Goal: Find contact information: Obtain details needed to contact an individual or organization

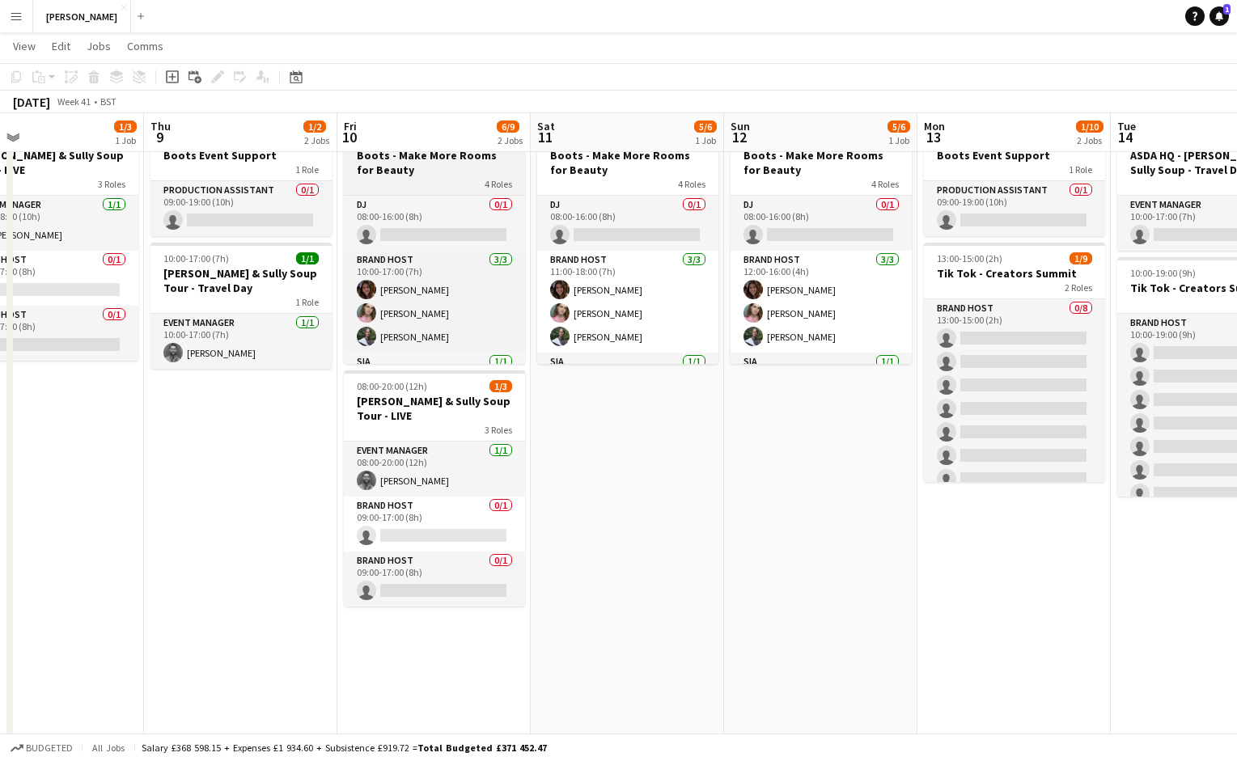
click at [437, 178] on div "4 Roles" at bounding box center [434, 183] width 181 height 13
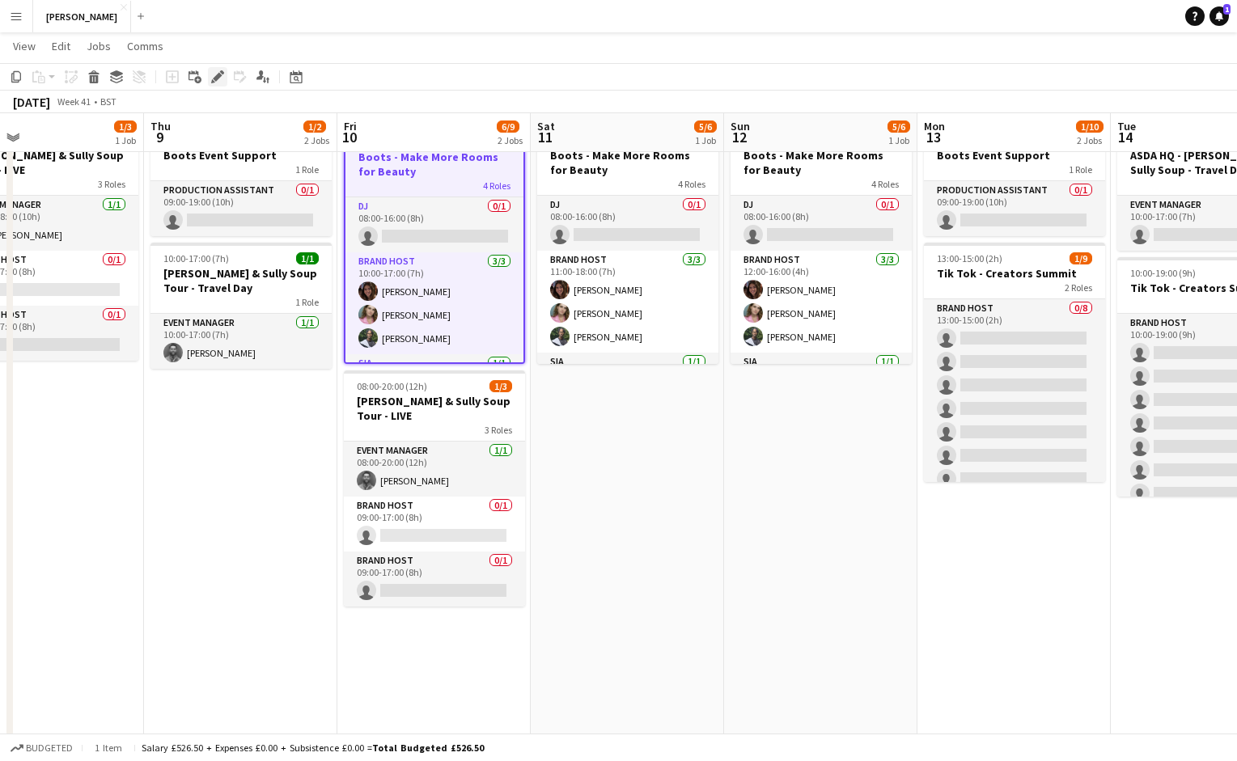
click at [222, 77] on icon "Edit" at bounding box center [217, 76] width 13 height 13
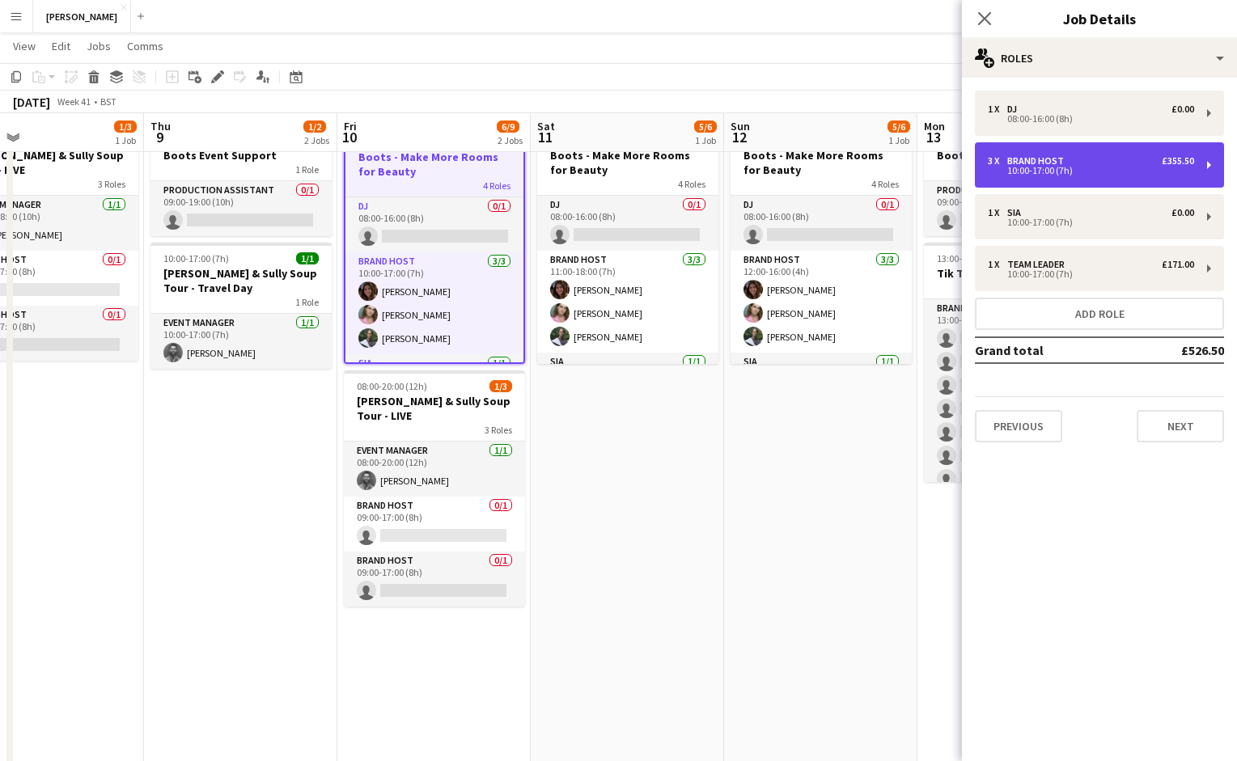
click at [1128, 170] on div "10:00-17:00 (7h)" at bounding box center [1091, 171] width 206 height 8
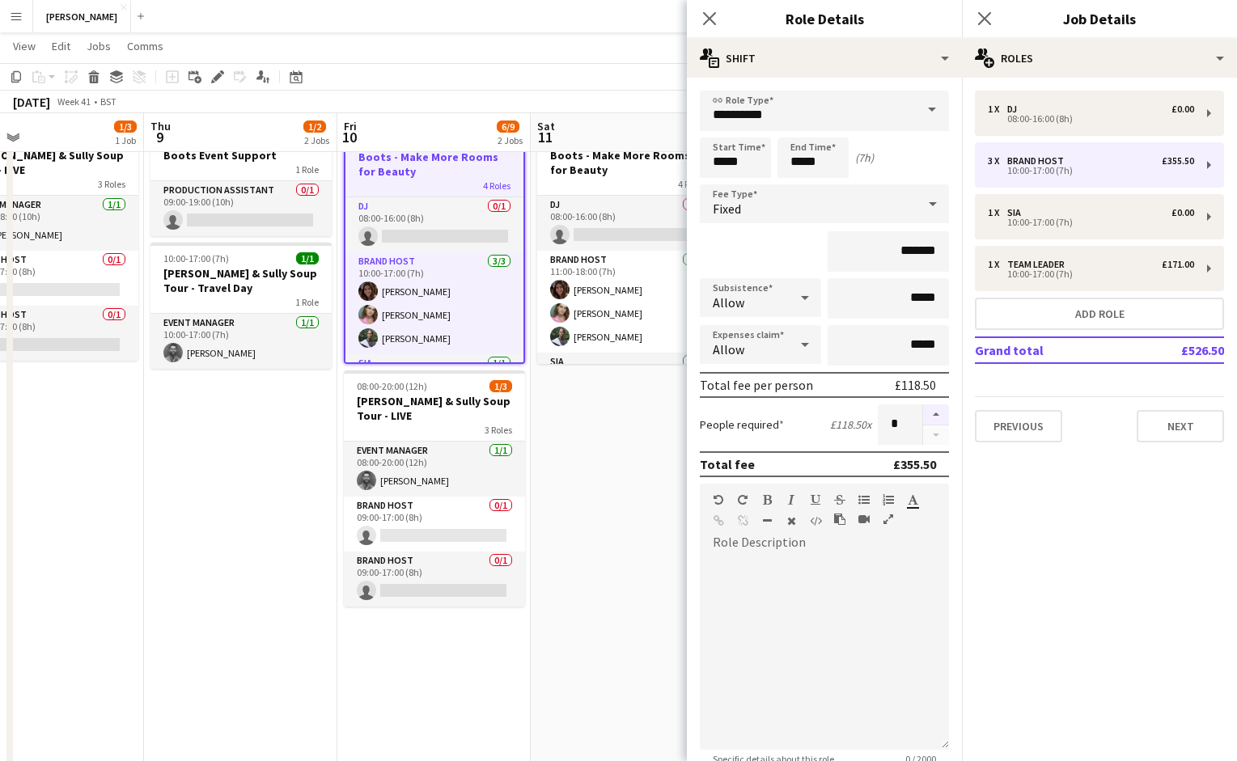
click at [937, 409] on button "button" at bounding box center [936, 415] width 26 height 21
type input "*"
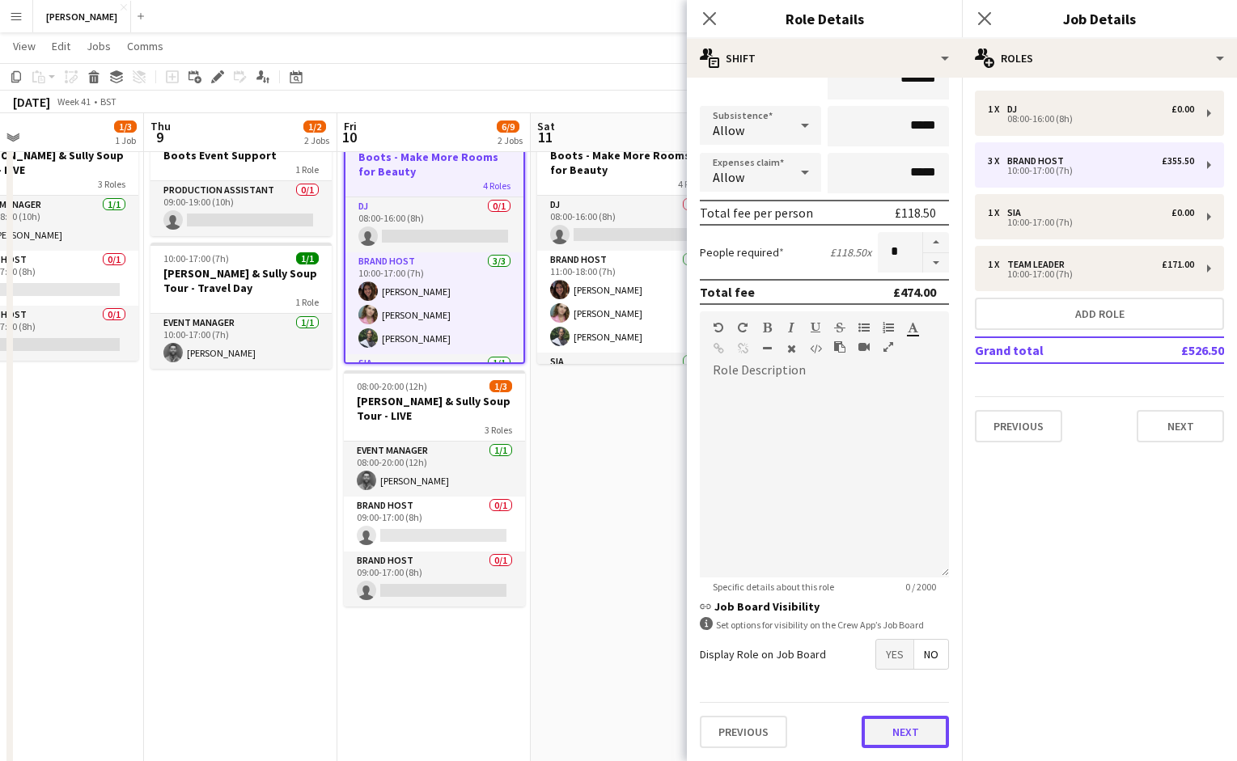
click at [924, 732] on button "Next" at bounding box center [905, 732] width 87 height 32
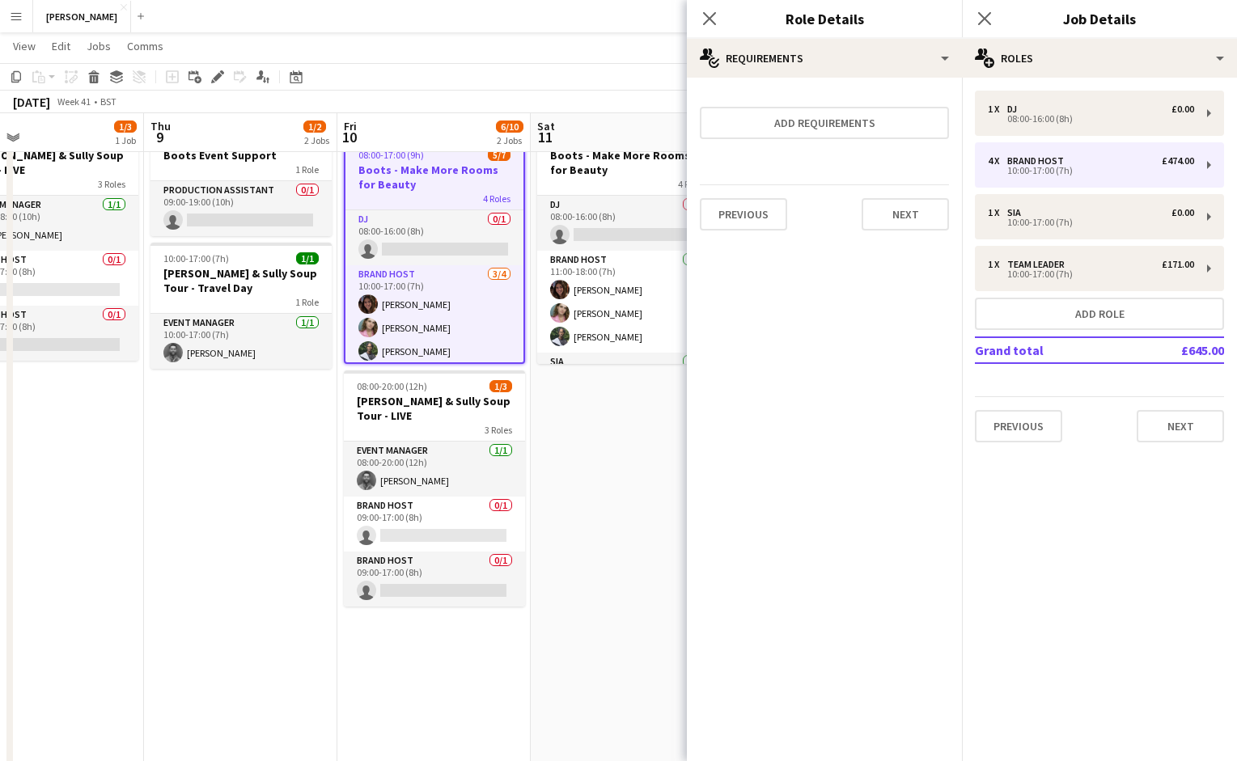
scroll to position [0, 0]
click at [910, 226] on button "Next" at bounding box center [905, 214] width 87 height 32
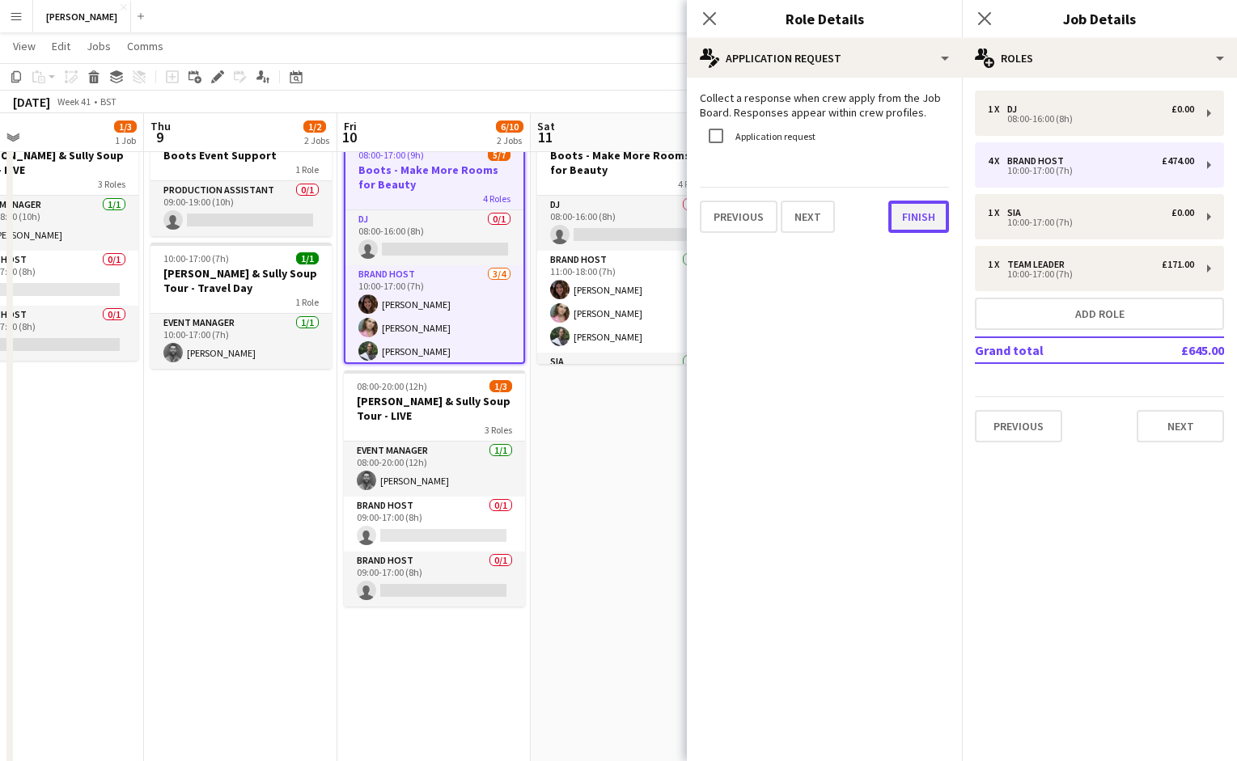
click at [918, 221] on button "Finish" at bounding box center [918, 217] width 61 height 32
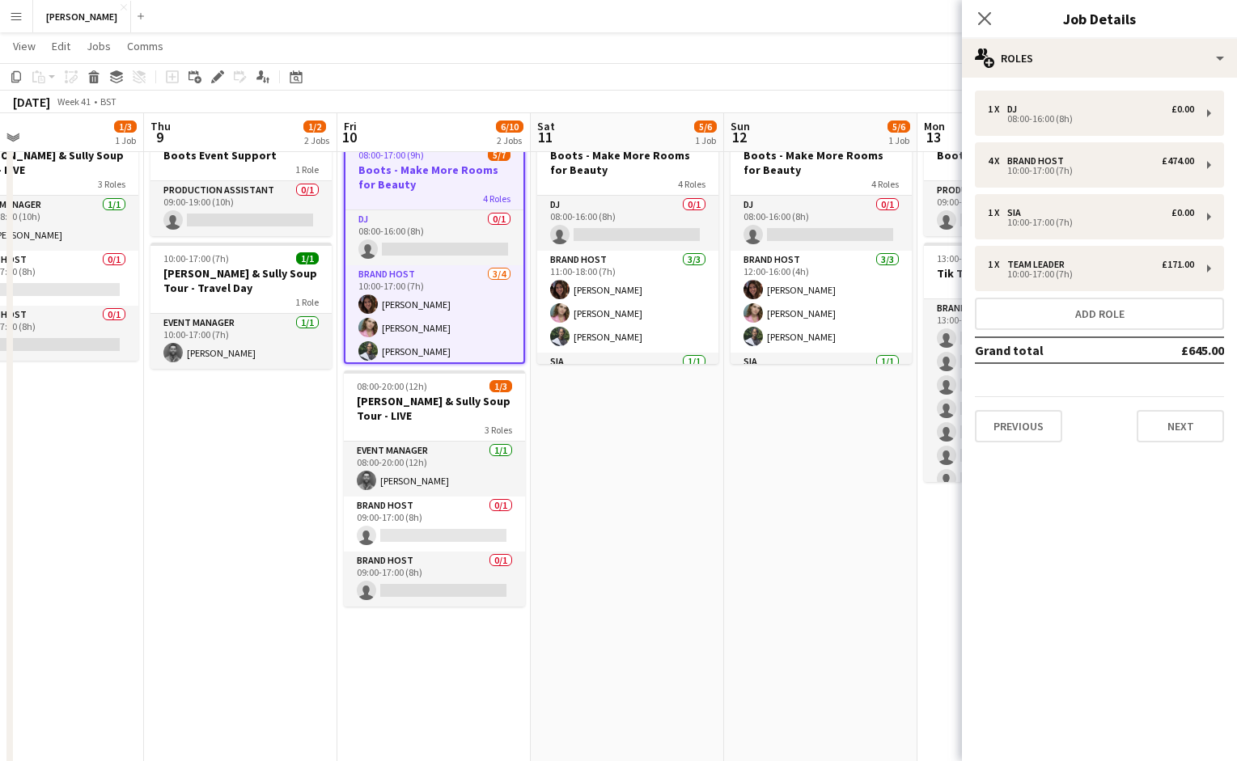
click at [809, 457] on app-date-cell "08:00-16:00 (8h) 5/6 Boots - Make More Rooms for Beauty 4 Roles DJ 0/1 08:00-16…" at bounding box center [820, 473] width 193 height 711
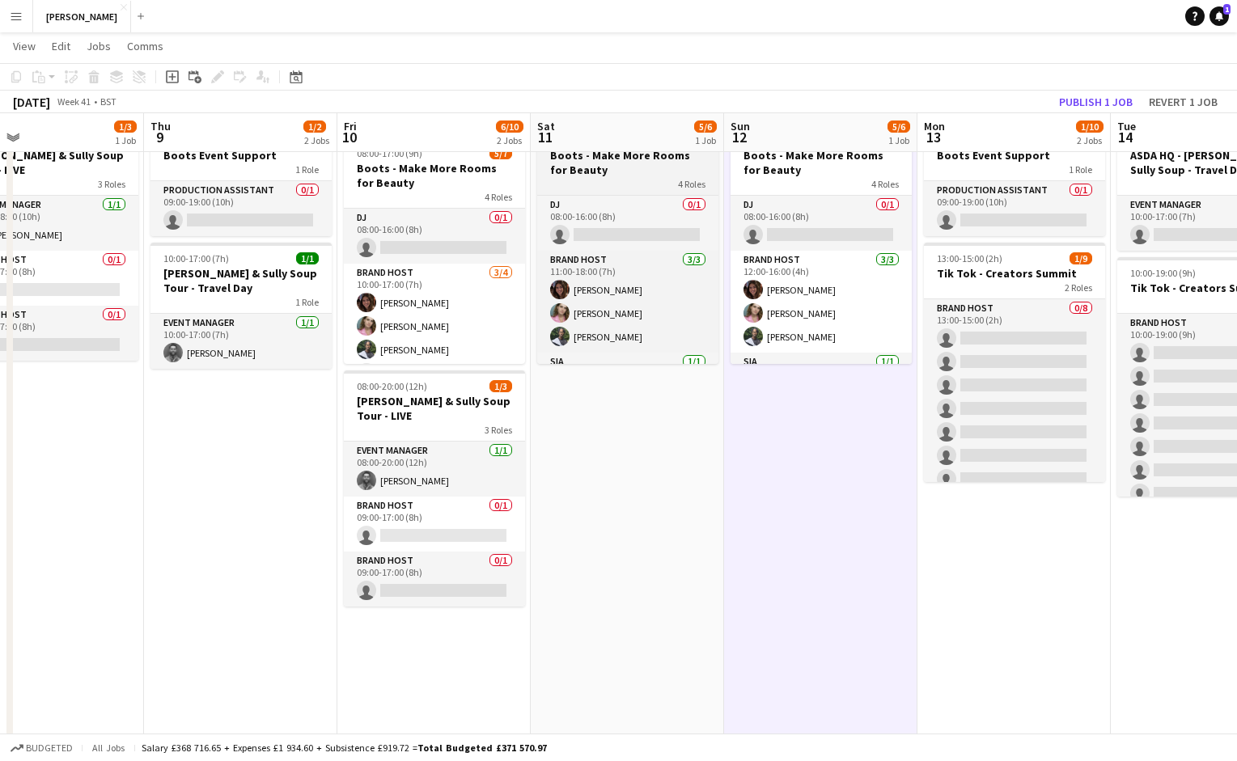
click at [667, 163] on h3 "Boots - Make More Rooms for Beauty" at bounding box center [627, 162] width 181 height 29
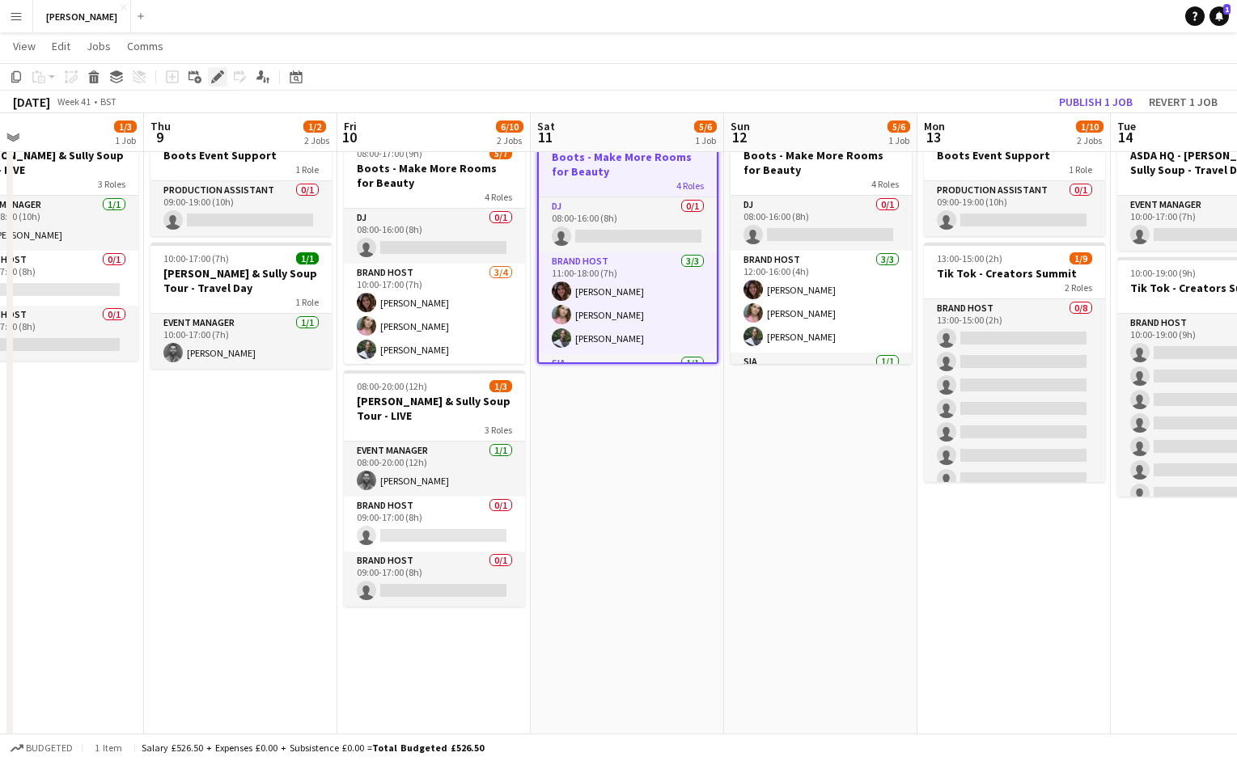
click at [214, 71] on icon "Edit" at bounding box center [217, 76] width 13 height 13
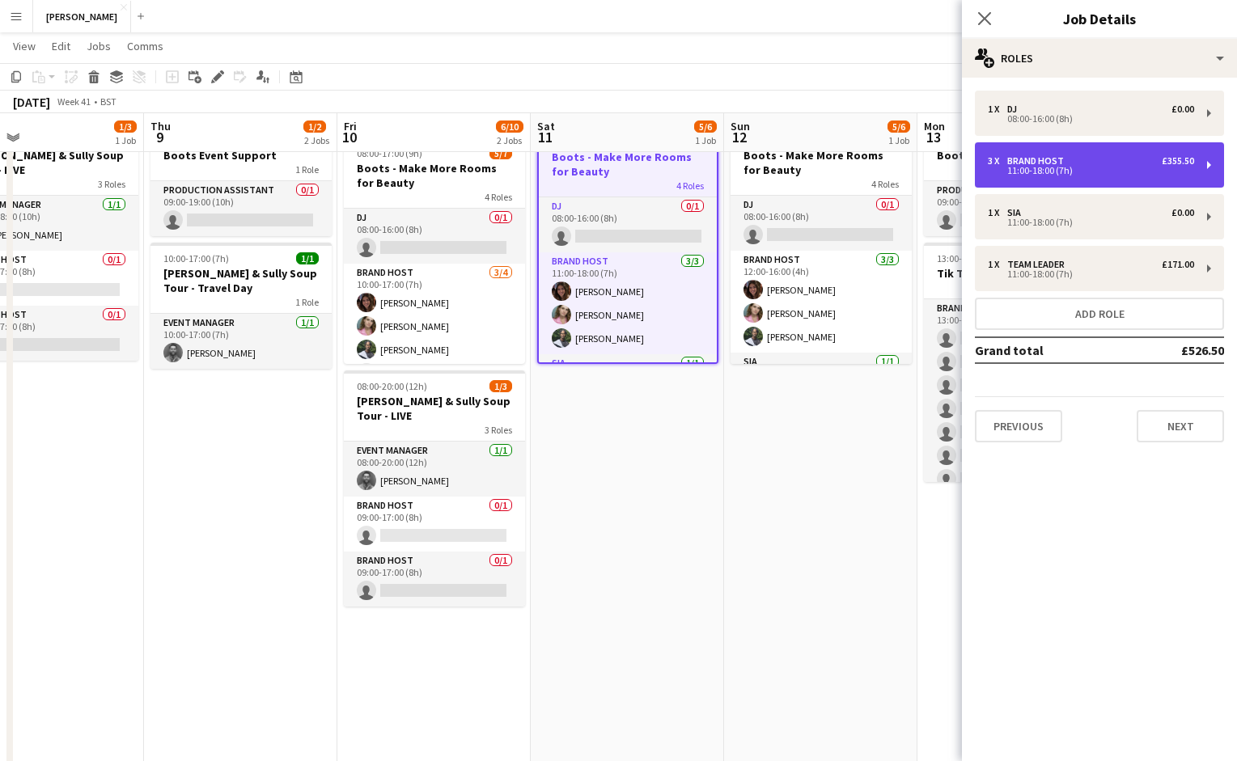
click at [1186, 172] on div "11:00-18:00 (7h)" at bounding box center [1091, 171] width 206 height 8
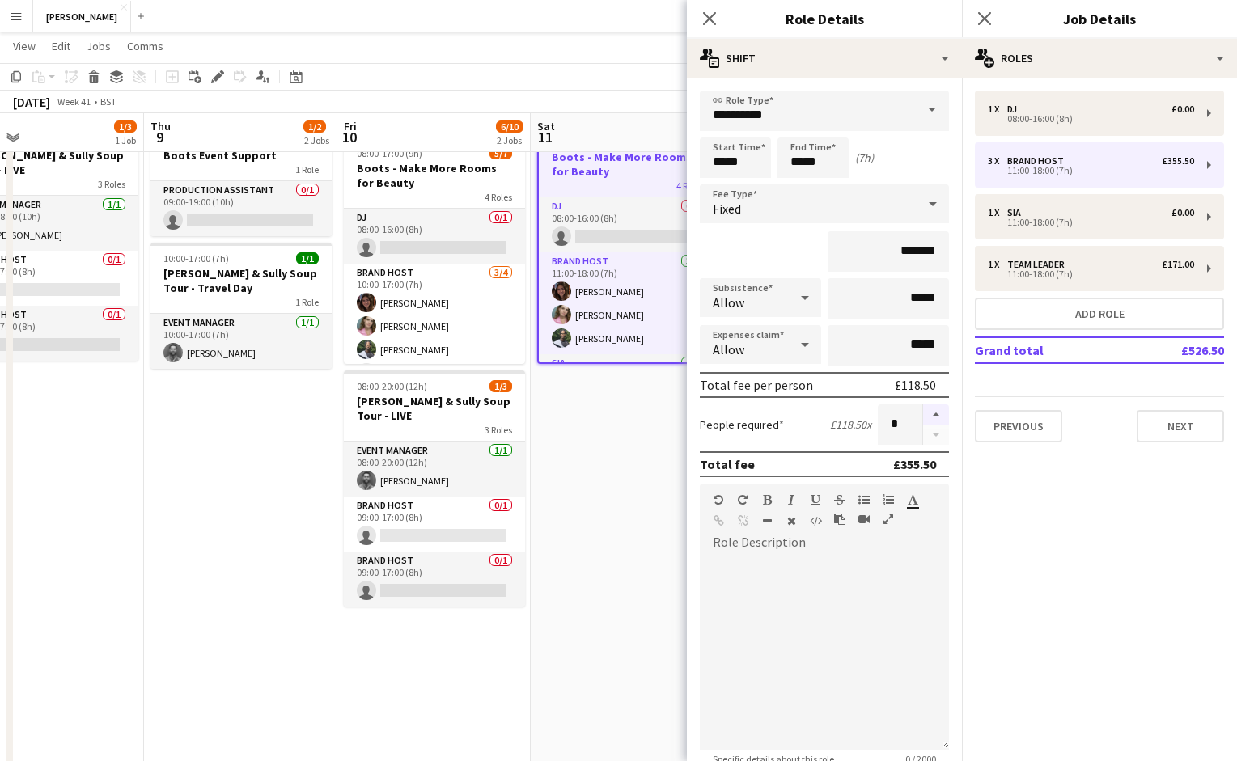
click at [939, 411] on button "button" at bounding box center [936, 415] width 26 height 21
type input "*"
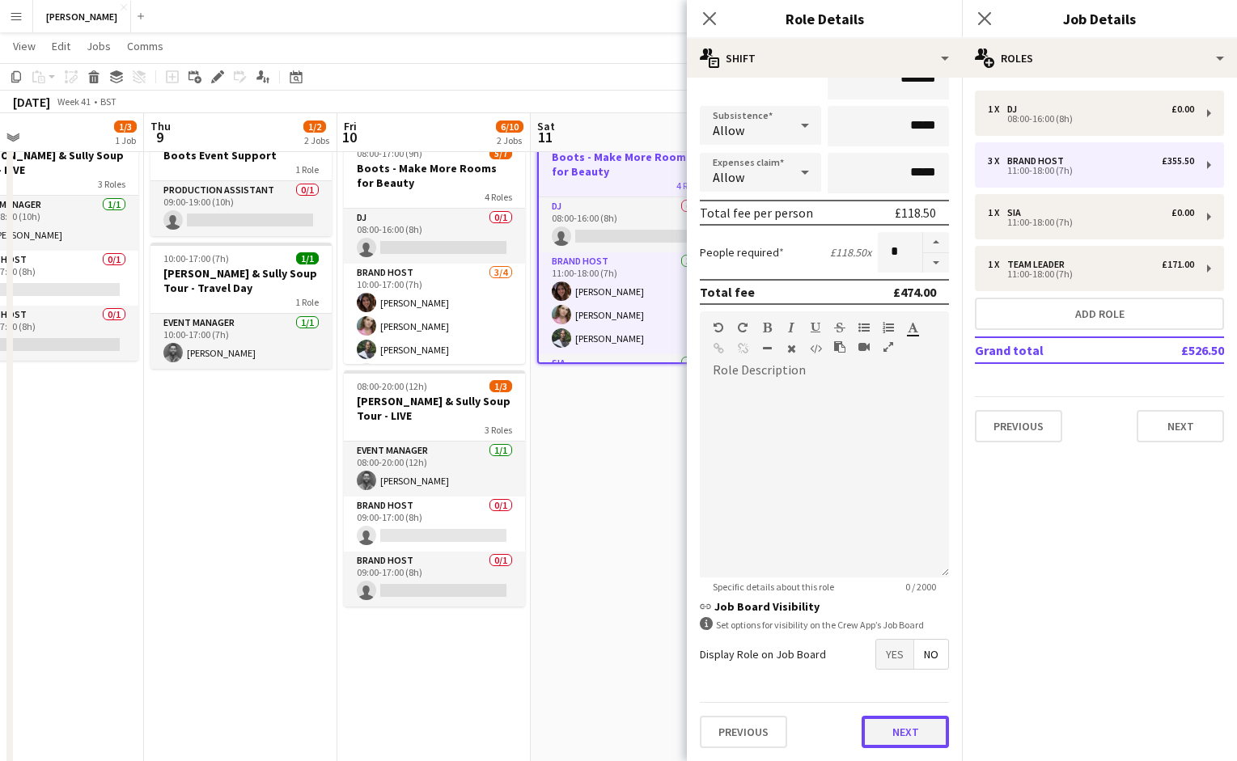
click at [924, 732] on button "Next" at bounding box center [905, 732] width 87 height 32
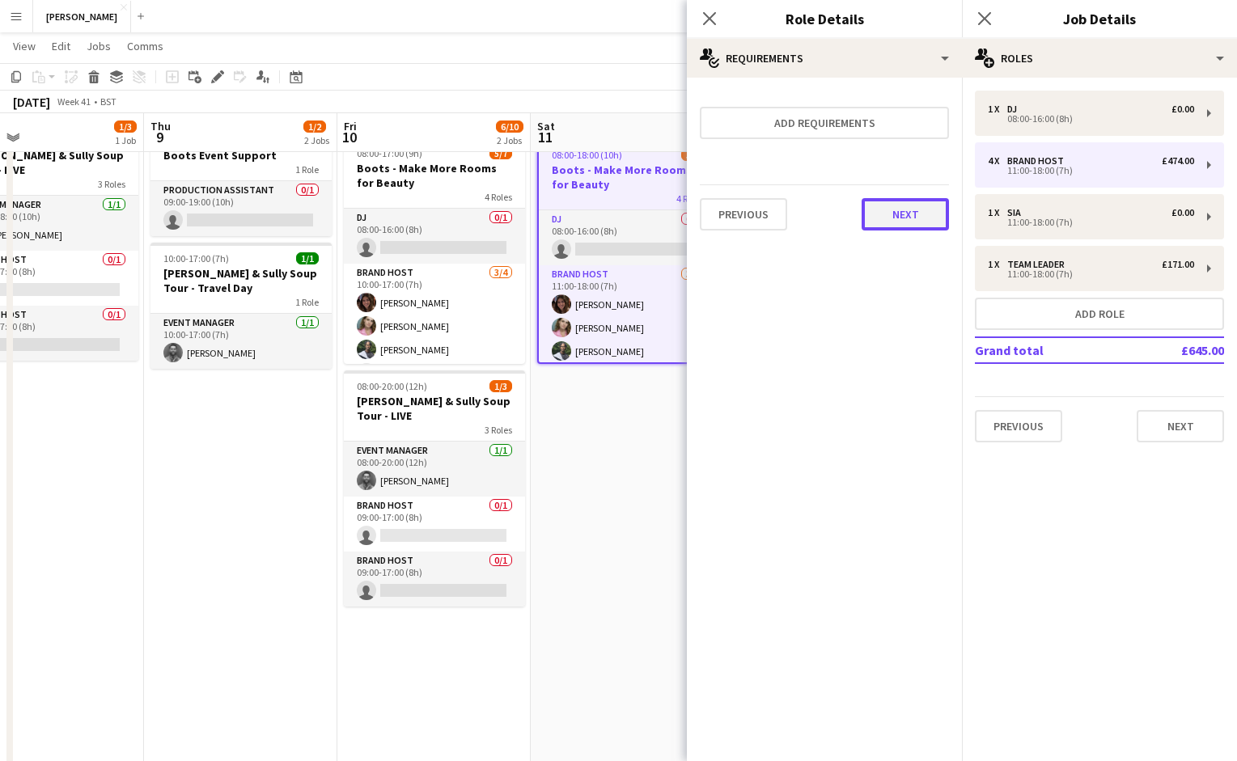
click at [936, 217] on button "Next" at bounding box center [905, 214] width 87 height 32
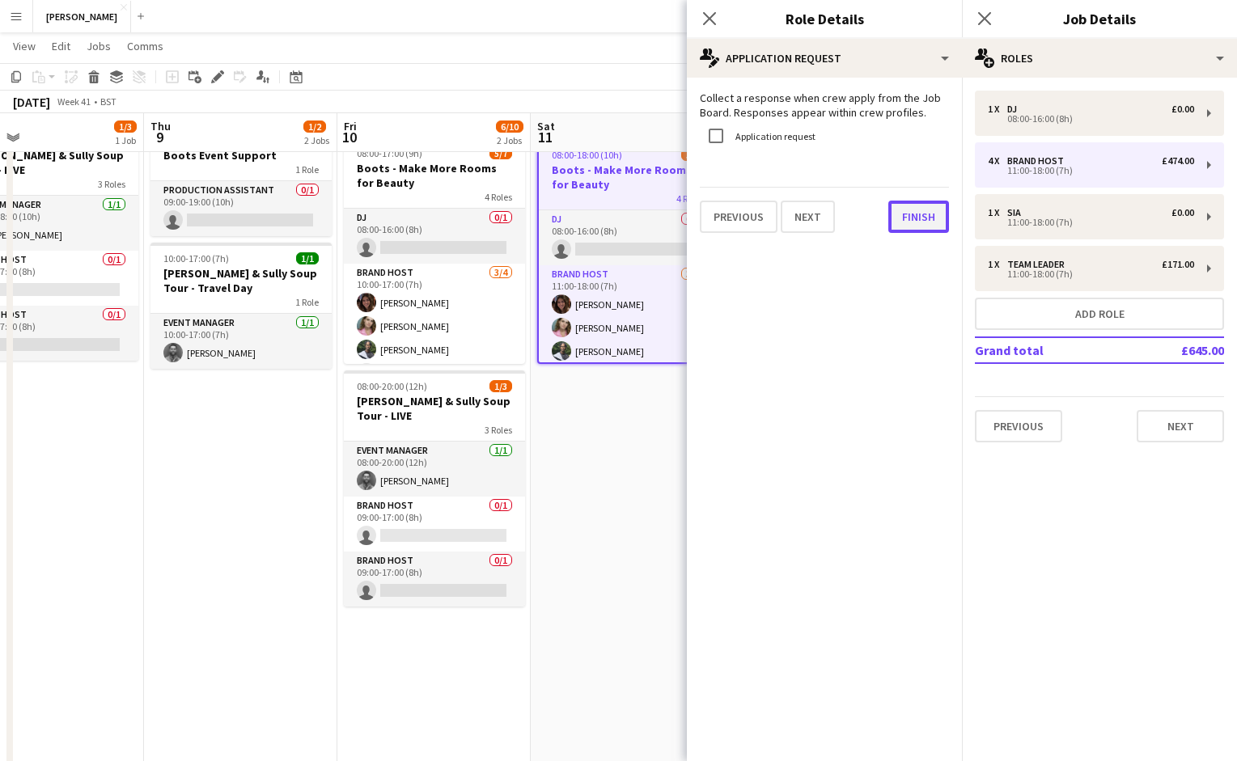
click at [922, 214] on button "Finish" at bounding box center [918, 217] width 61 height 32
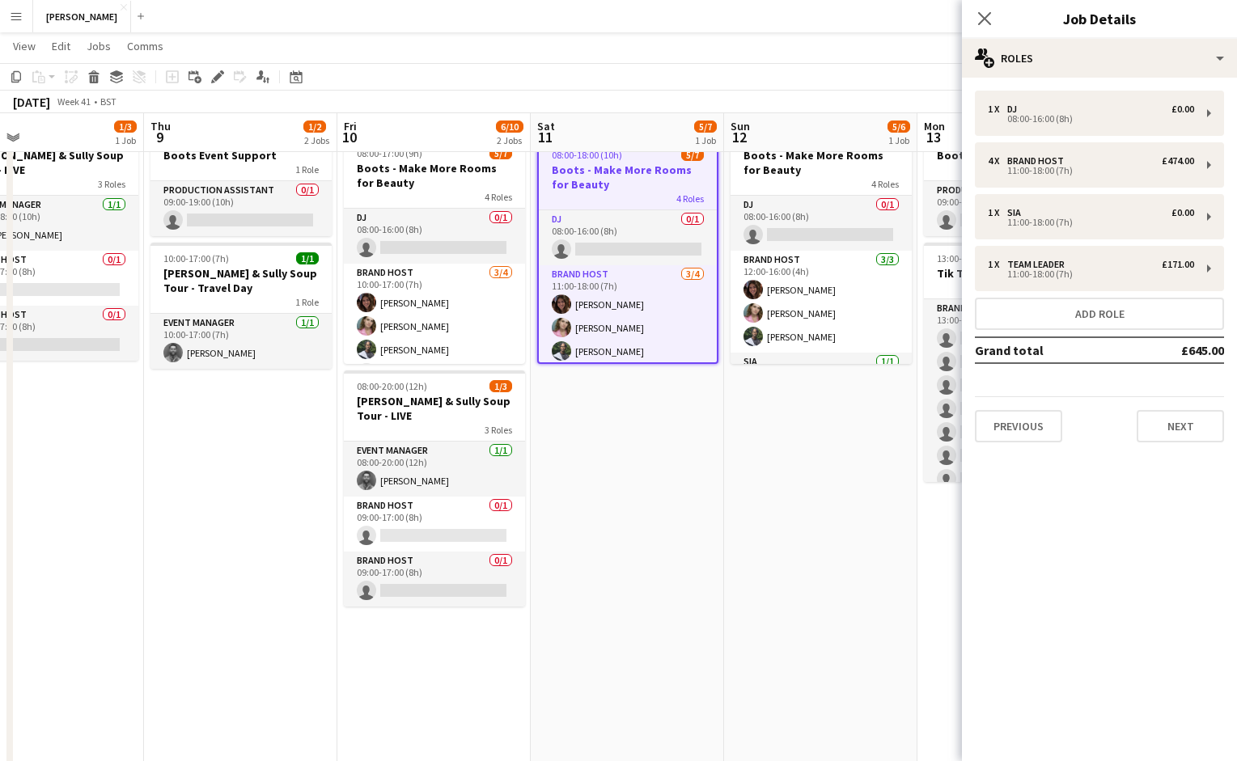
click at [704, 490] on app-date-cell "Updated 08:00-18:00 (10h) 5/7 Boots - Make More Rooms for Beauty 4 Roles DJ 0/1…" at bounding box center [627, 473] width 193 height 711
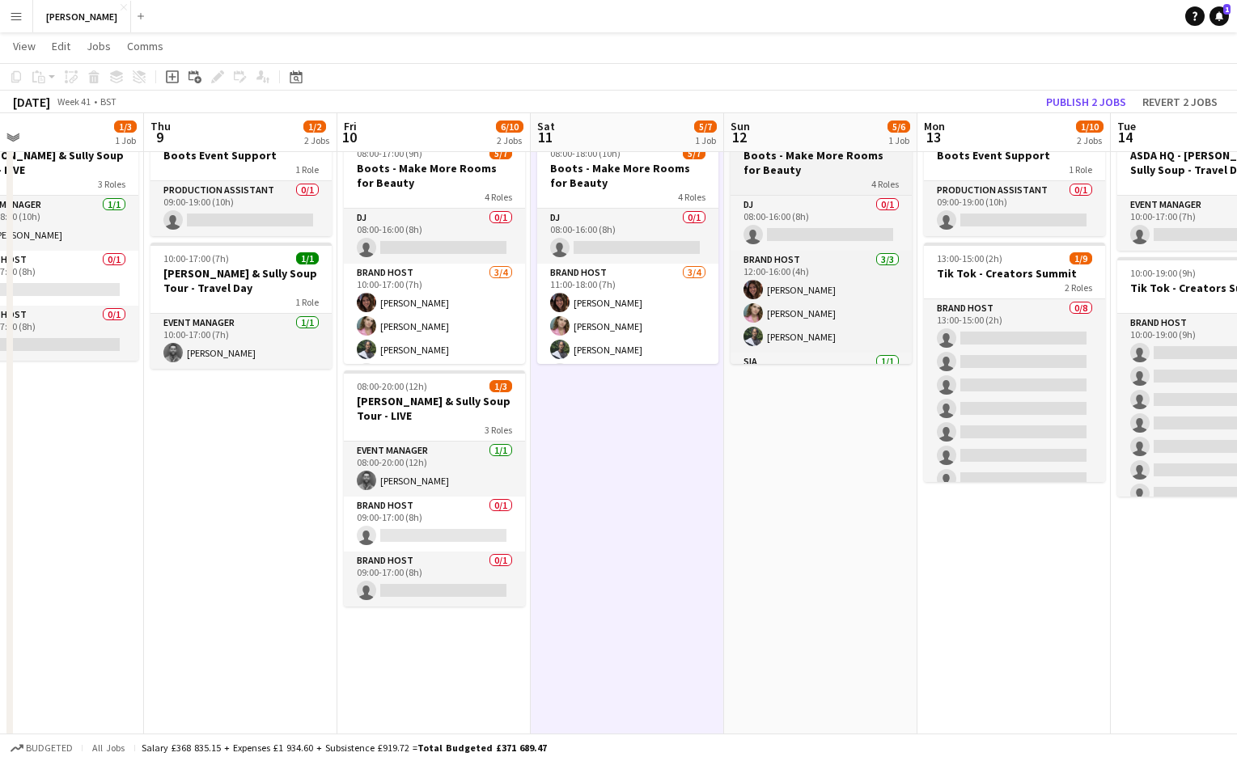
click at [804, 183] on div "4 Roles" at bounding box center [821, 183] width 181 height 13
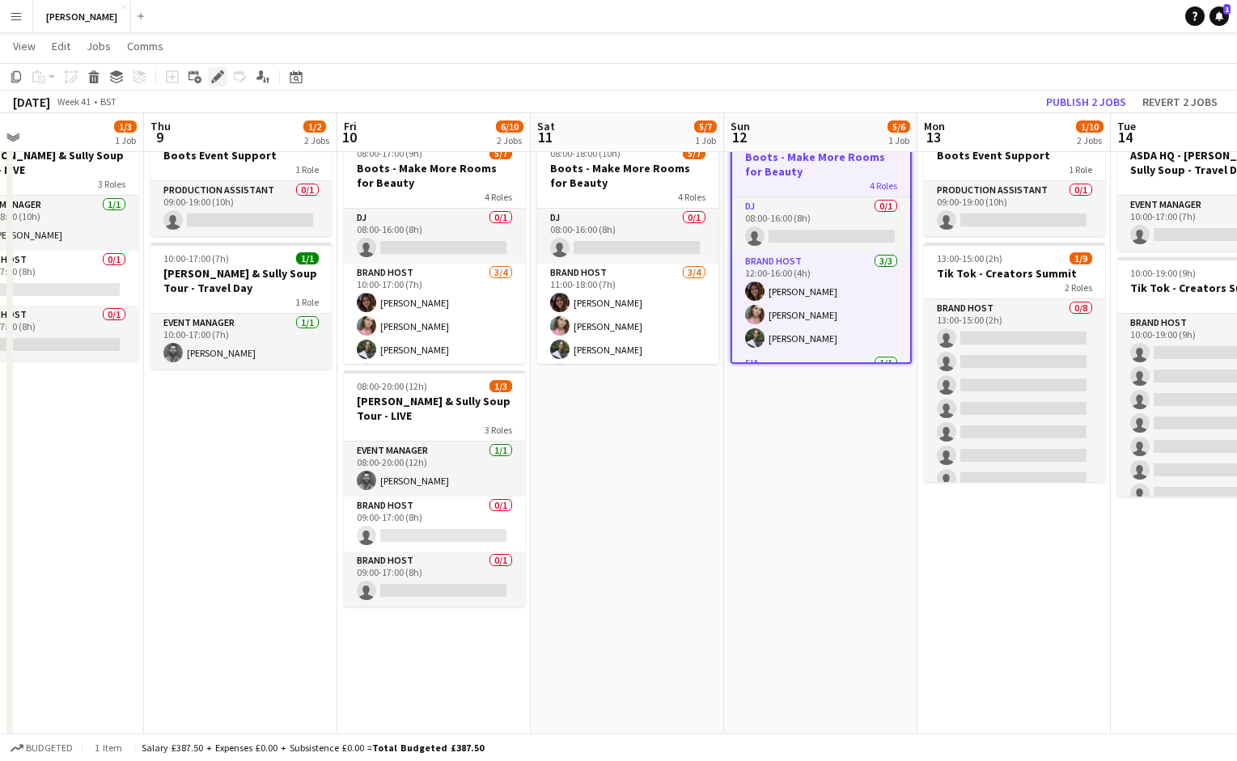
click at [216, 79] on icon at bounding box center [217, 77] width 9 height 9
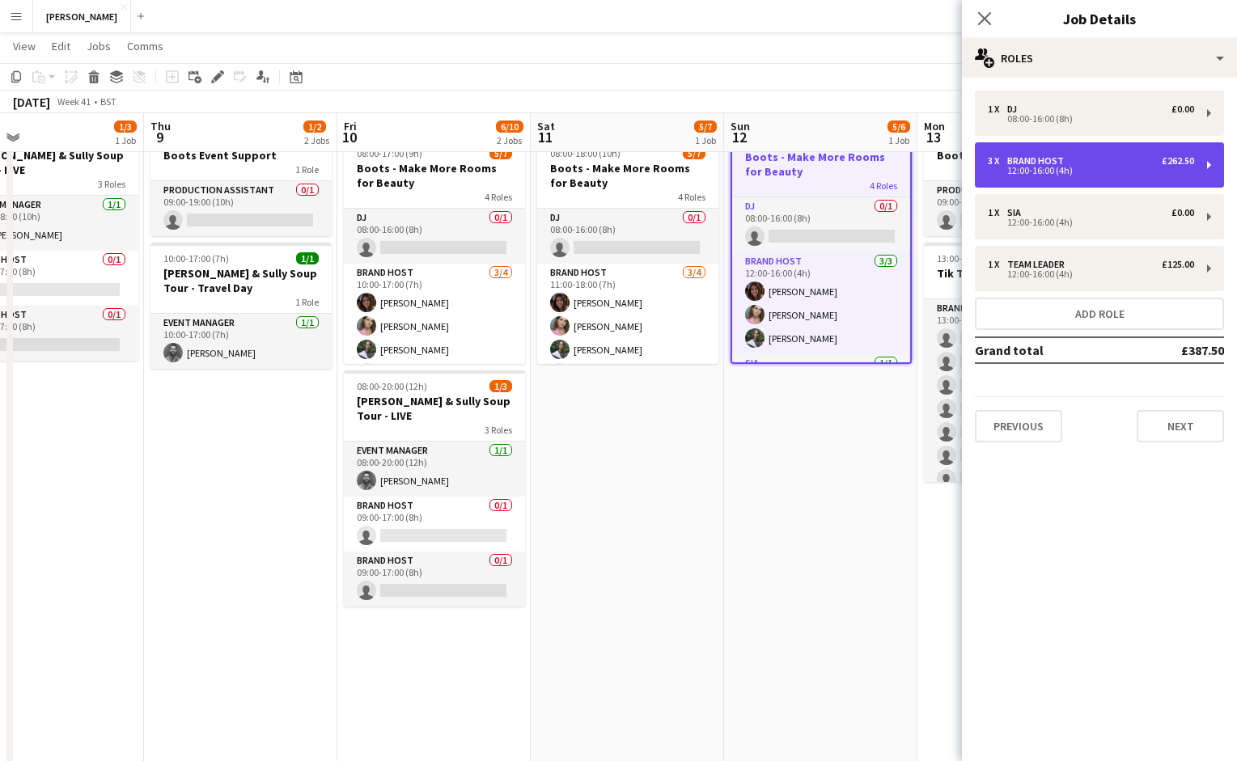
click at [1151, 164] on div "3 x Brand Host £262.50" at bounding box center [1091, 160] width 206 height 11
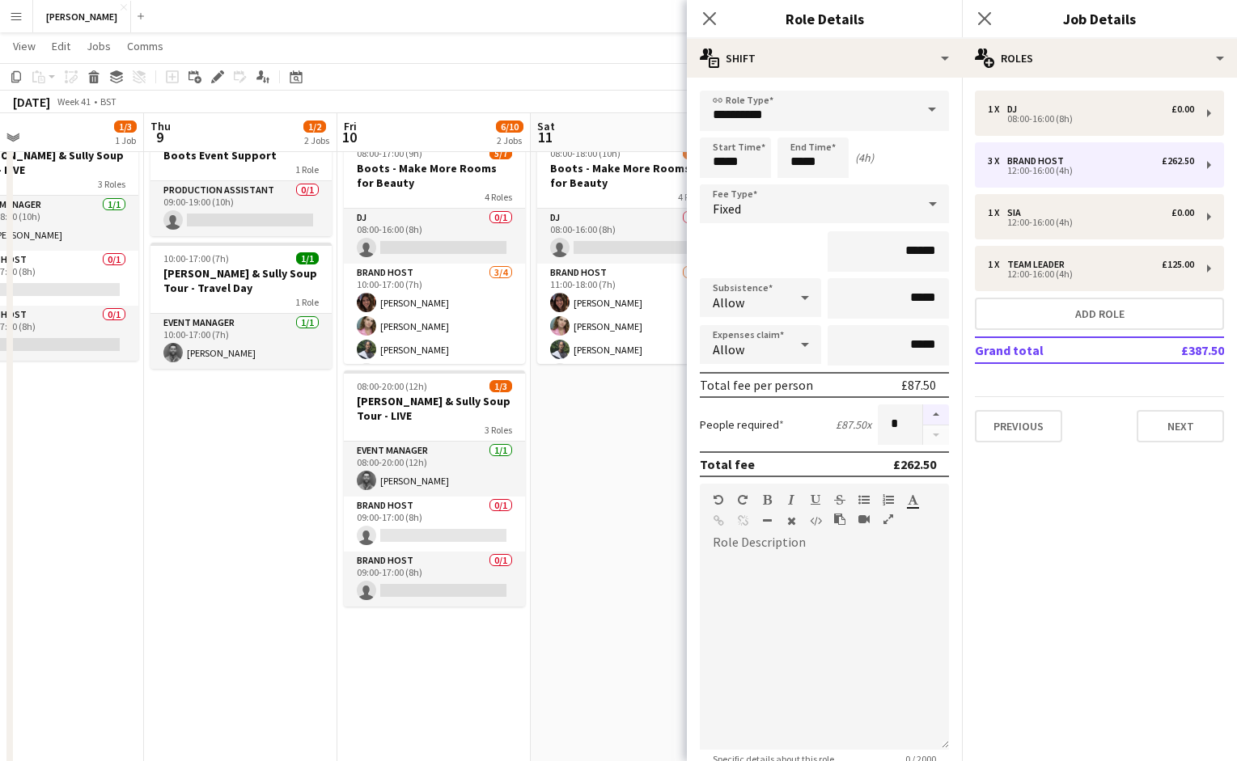
click at [936, 409] on button "button" at bounding box center [936, 415] width 26 height 21
type input "*"
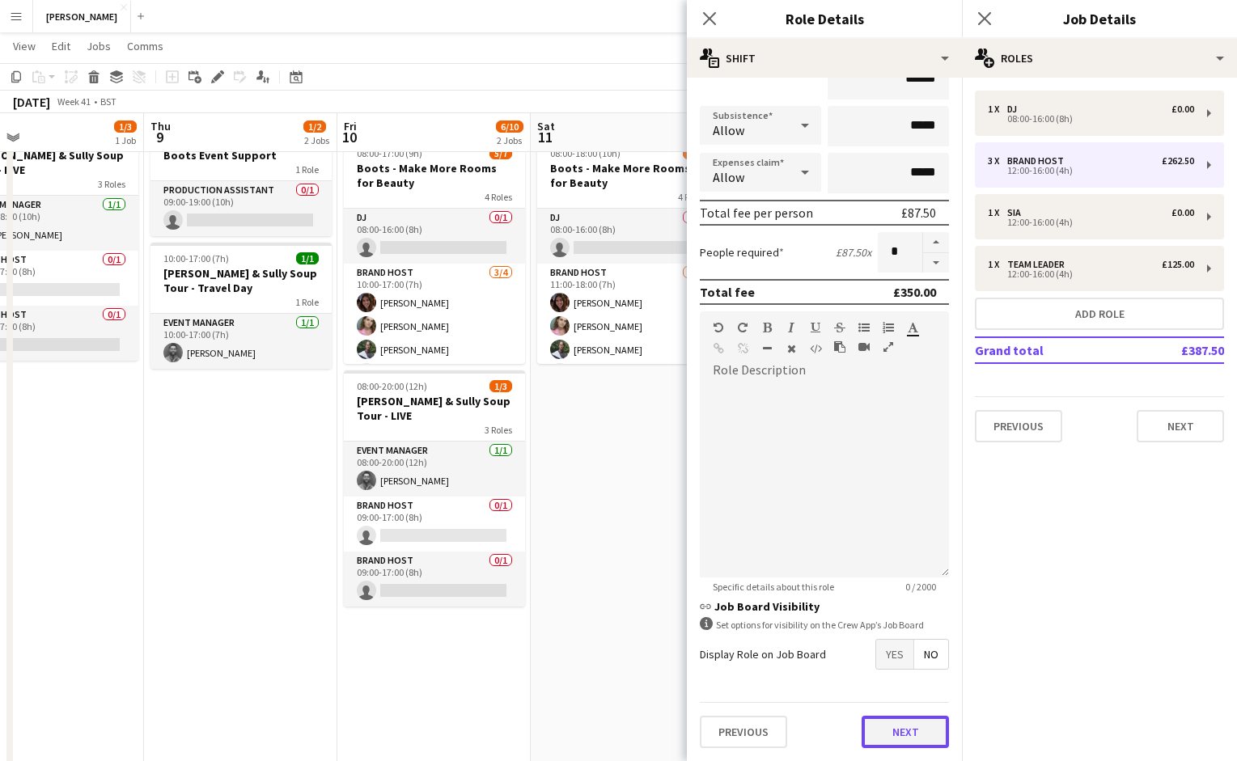
click at [905, 735] on button "Next" at bounding box center [905, 732] width 87 height 32
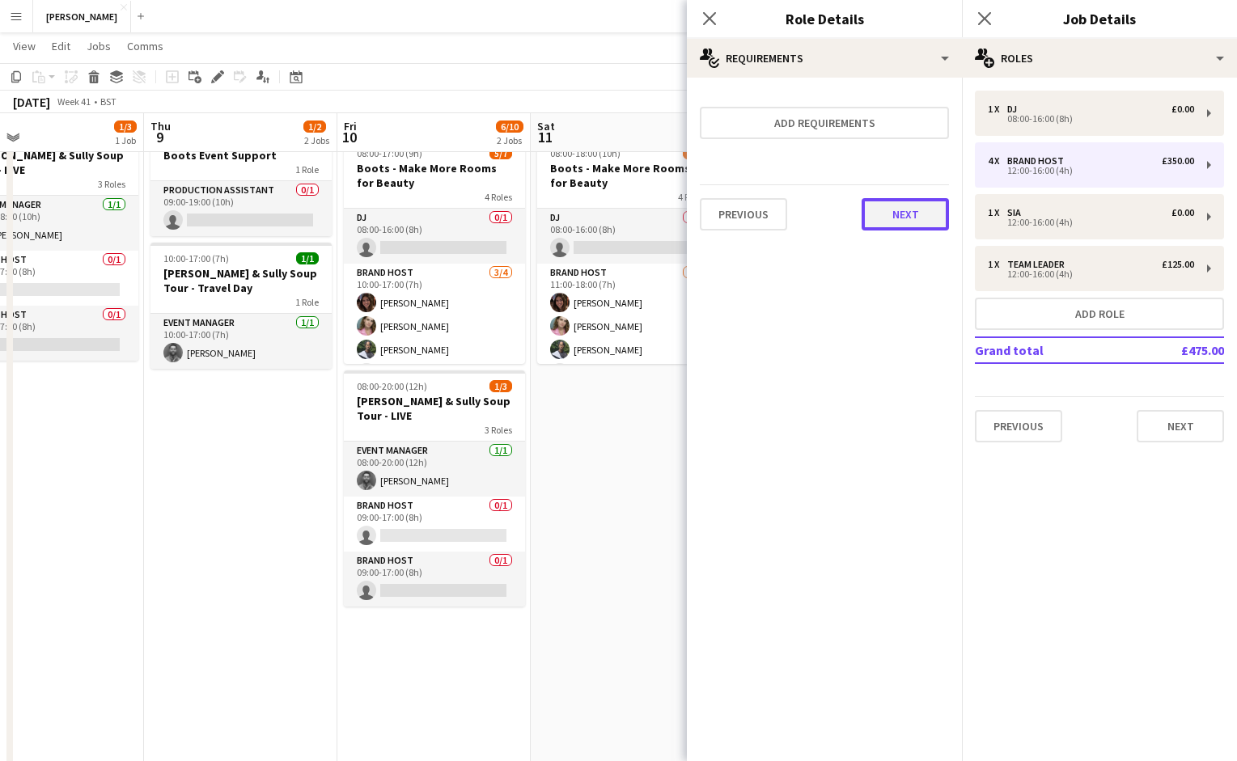
click at [902, 204] on button "Next" at bounding box center [905, 214] width 87 height 32
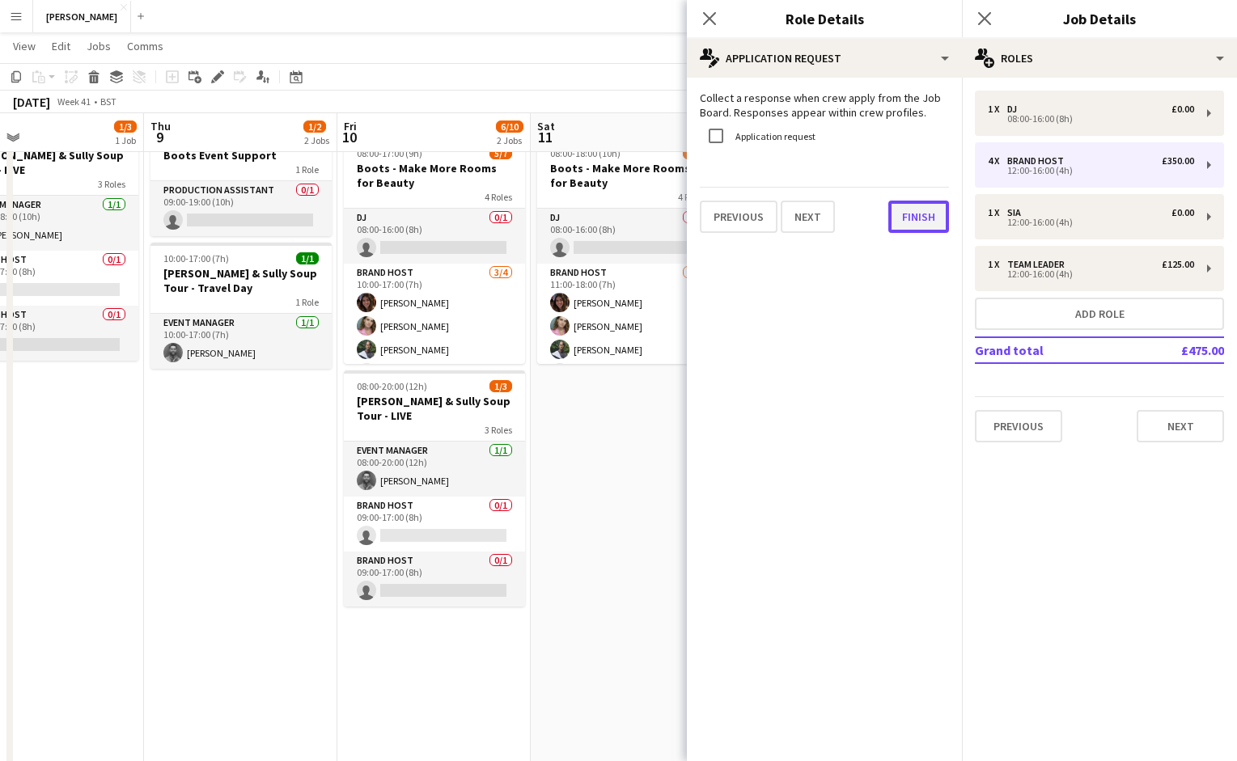
click at [920, 206] on button "Finish" at bounding box center [918, 217] width 61 height 32
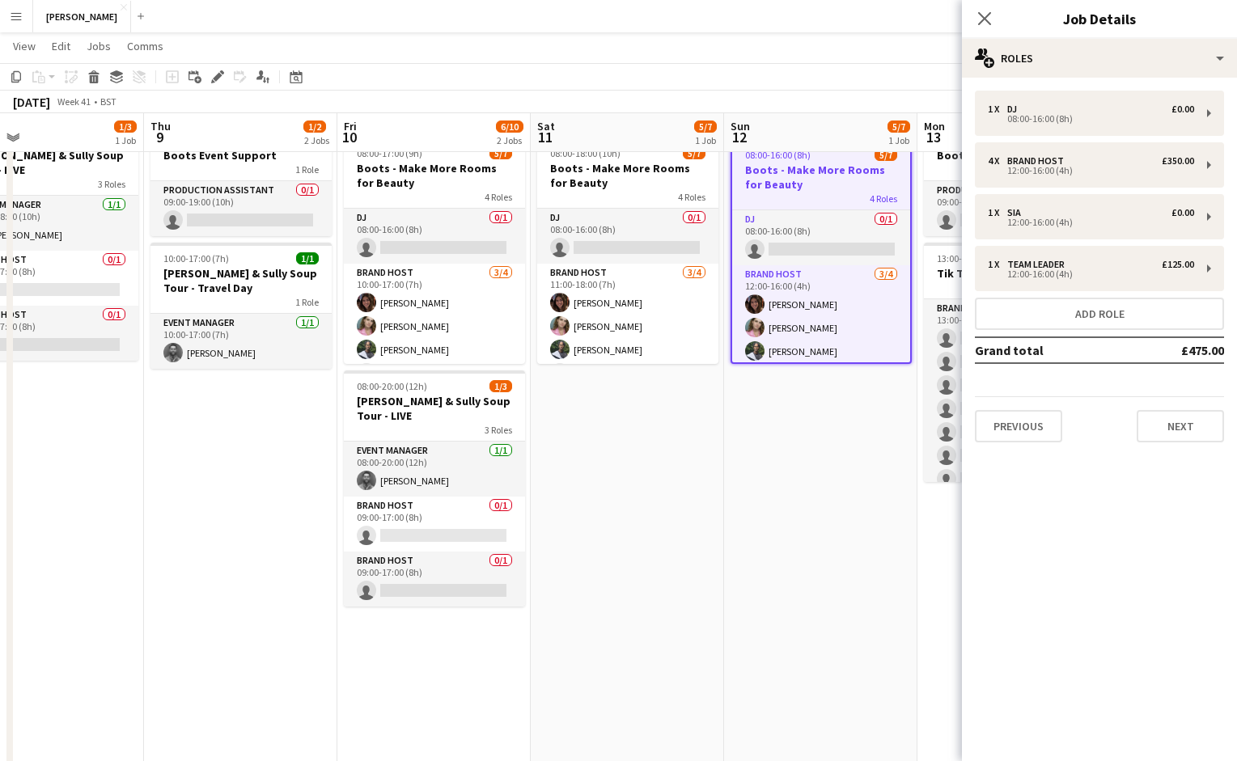
click at [731, 536] on app-date-cell "Updated 08:00-16:00 (8h) 5/7 Boots - Make More Rooms for Beauty 4 Roles DJ 0/1 …" at bounding box center [820, 473] width 193 height 711
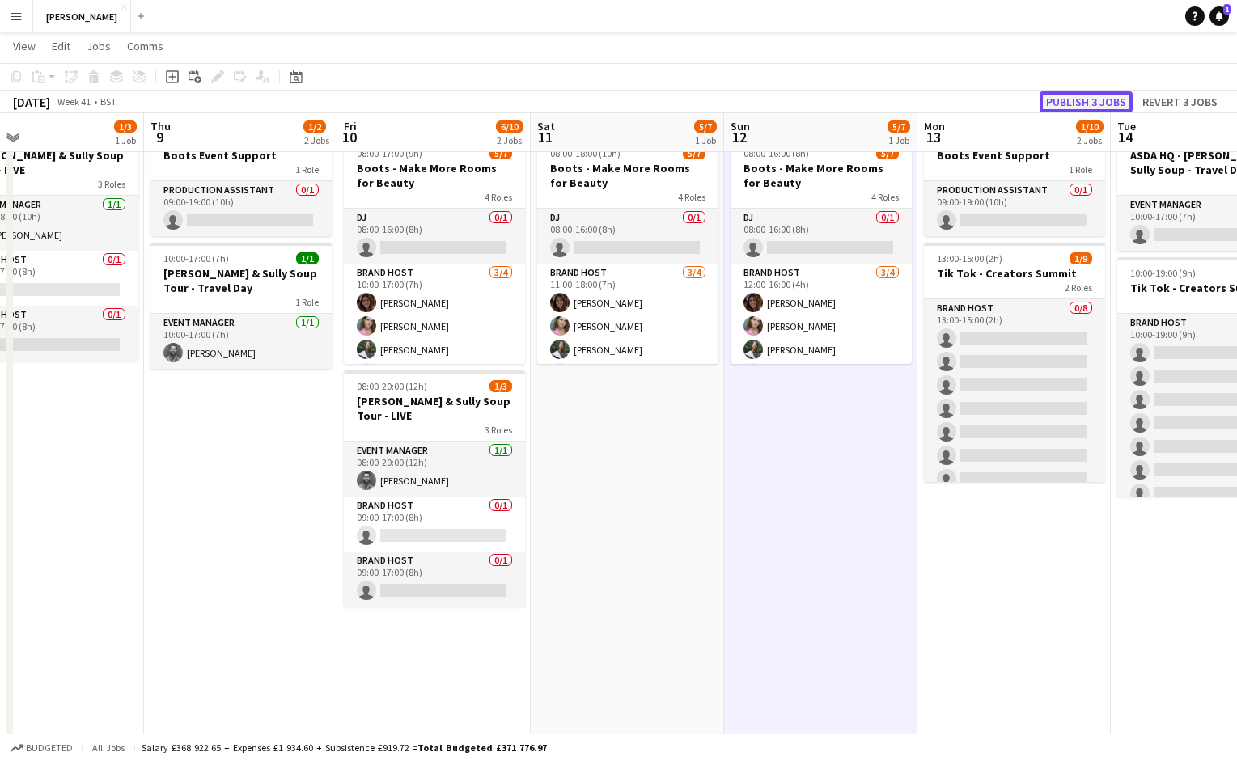
click at [1096, 101] on button "Publish 3 jobs" at bounding box center [1086, 101] width 93 height 21
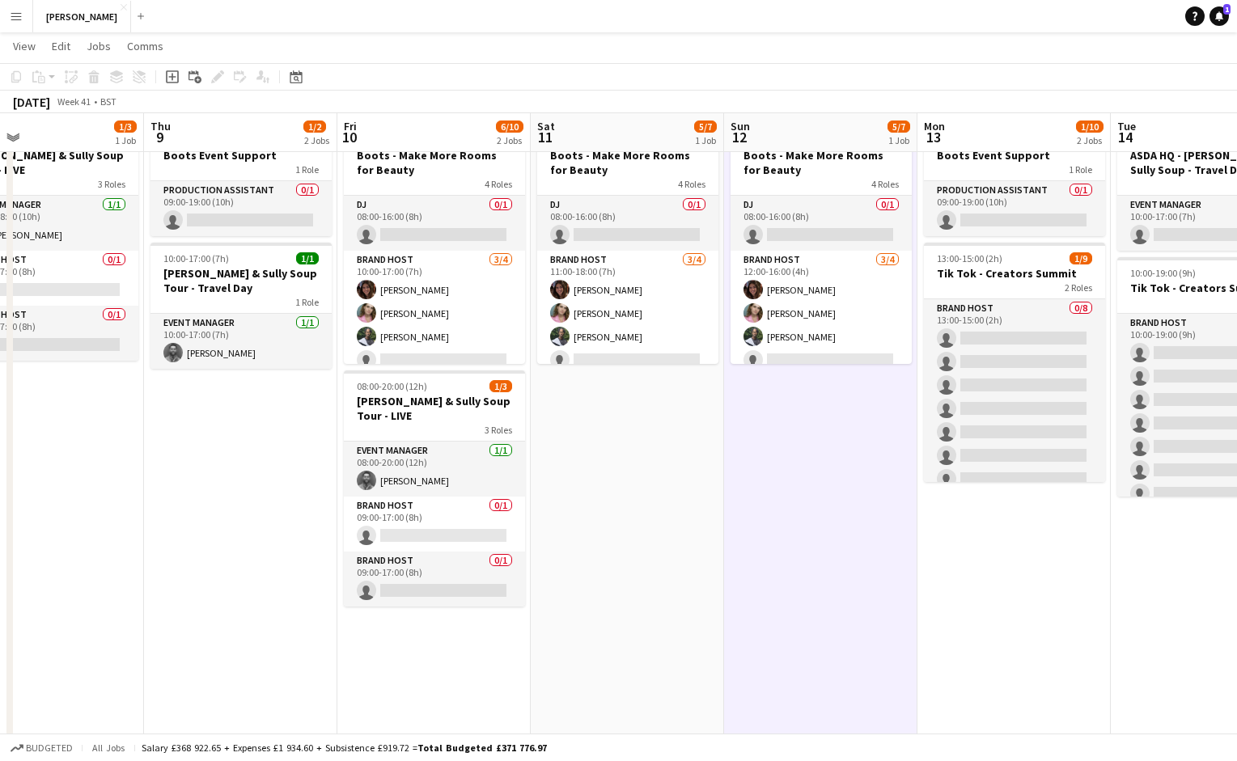
click at [25, 13] on button "Menu" at bounding box center [16, 16] width 32 height 32
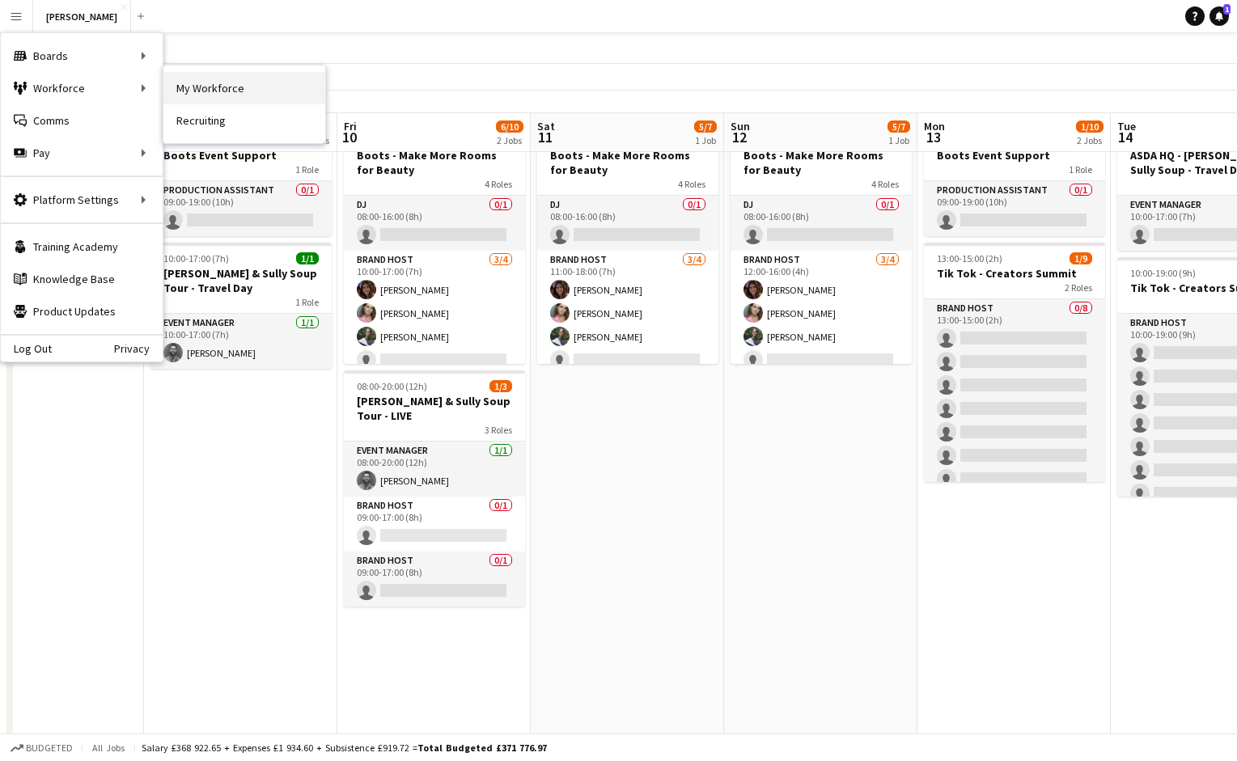
click at [193, 85] on link "My Workforce" at bounding box center [244, 88] width 162 height 32
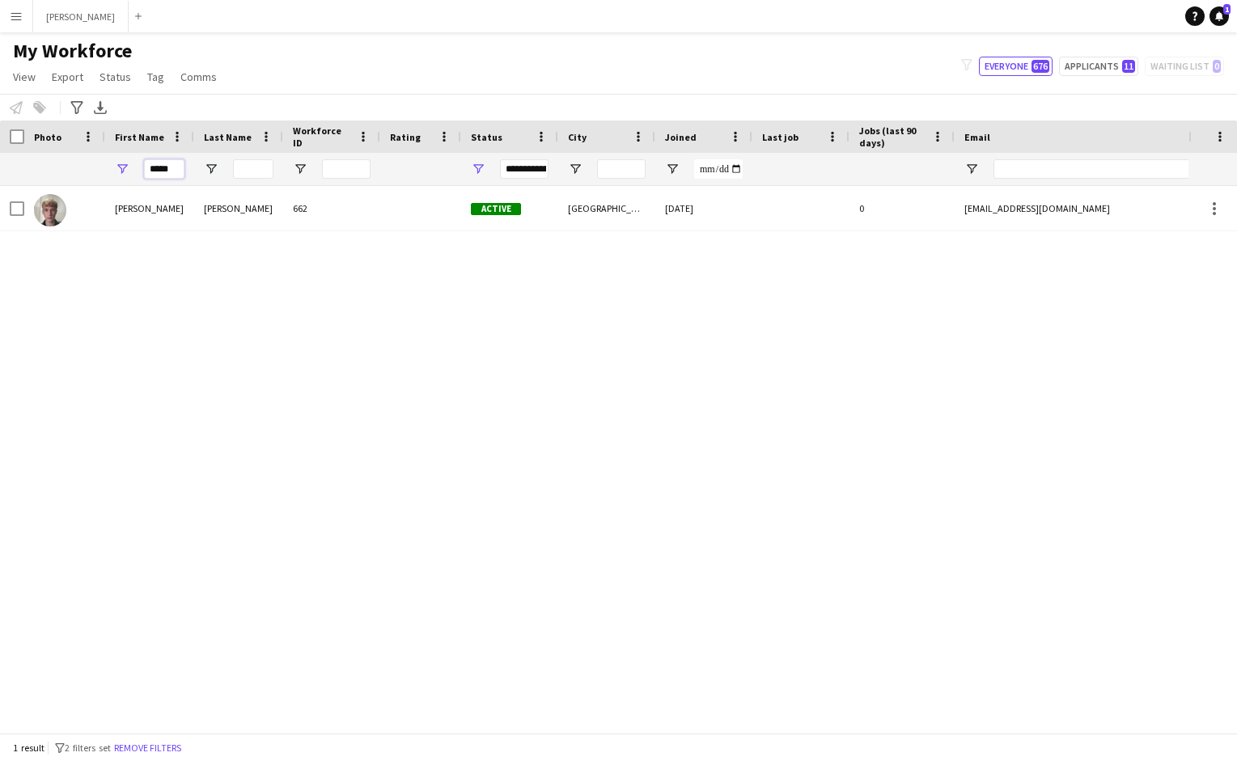
drag, startPoint x: 180, startPoint y: 170, endPoint x: 118, endPoint y: 165, distance: 62.5
click at [118, 165] on div "*****" at bounding box center [149, 169] width 89 height 32
type input "*"
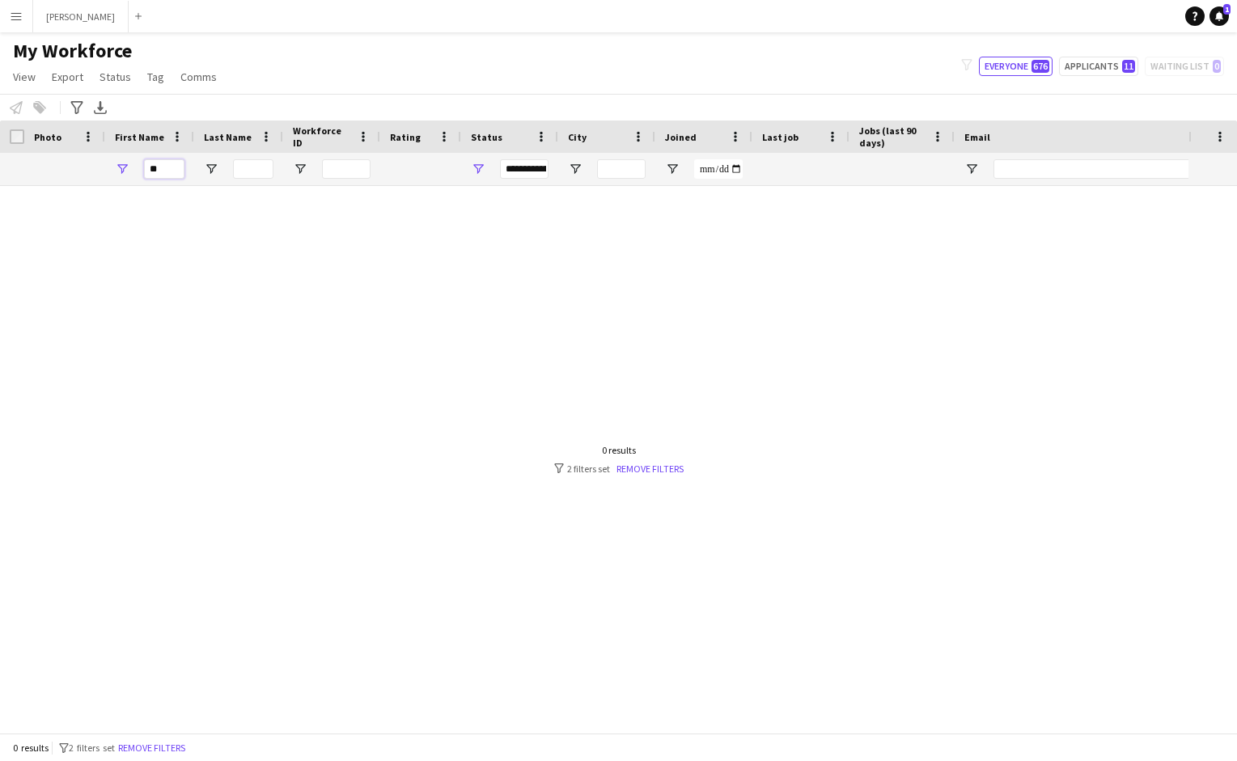
type input "*"
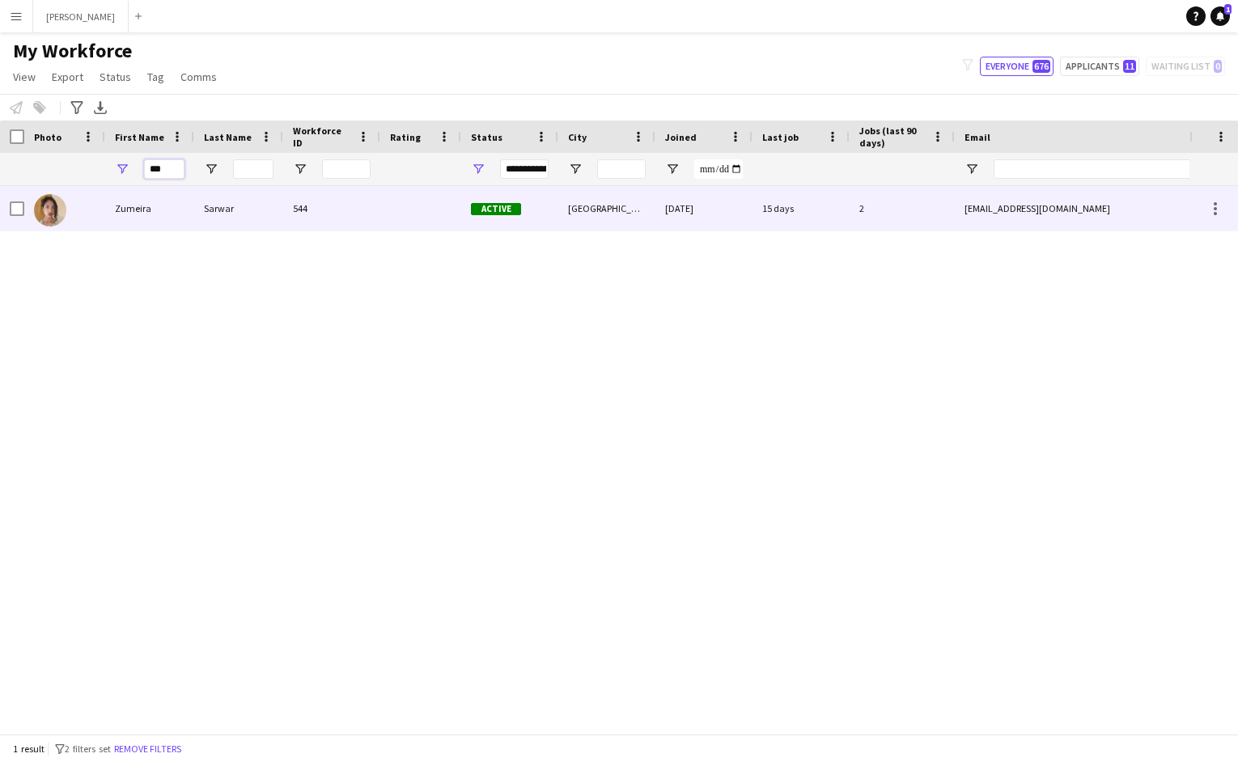
type input "***"
click at [189, 203] on div "Zumeira" at bounding box center [149, 208] width 89 height 45
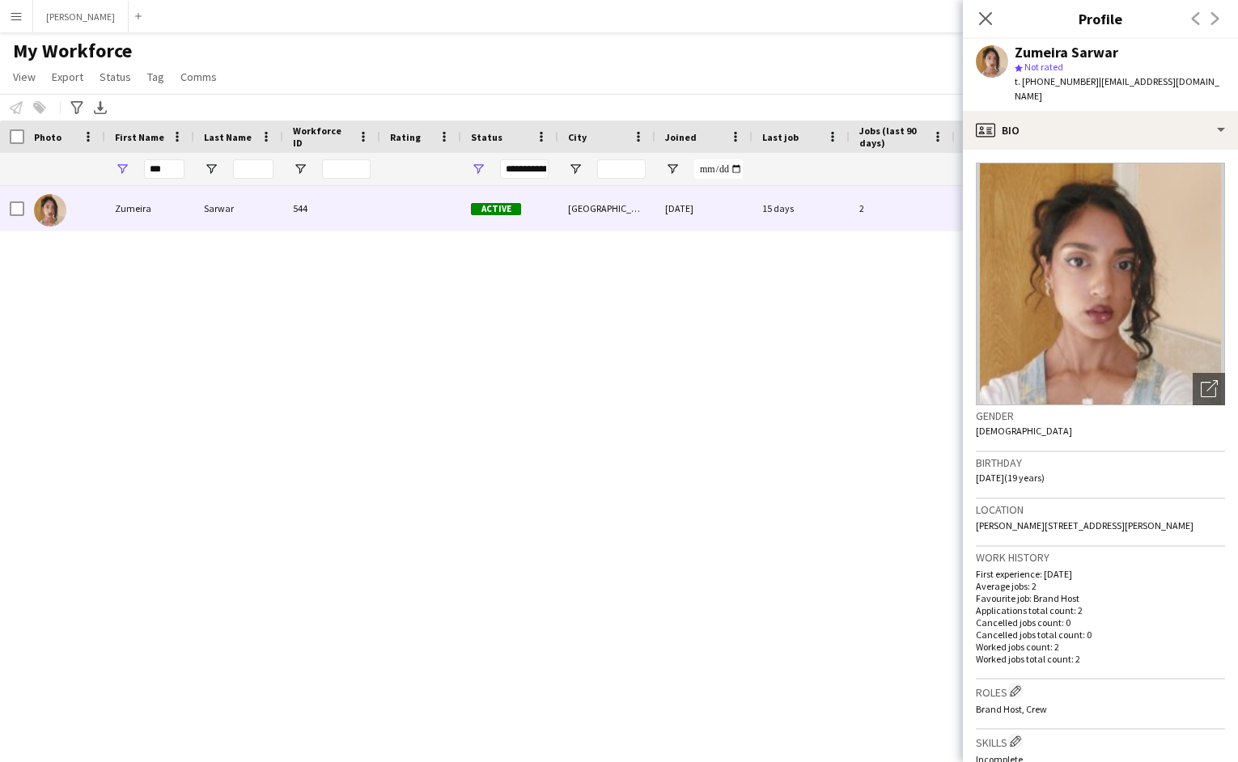
scroll to position [439, 0]
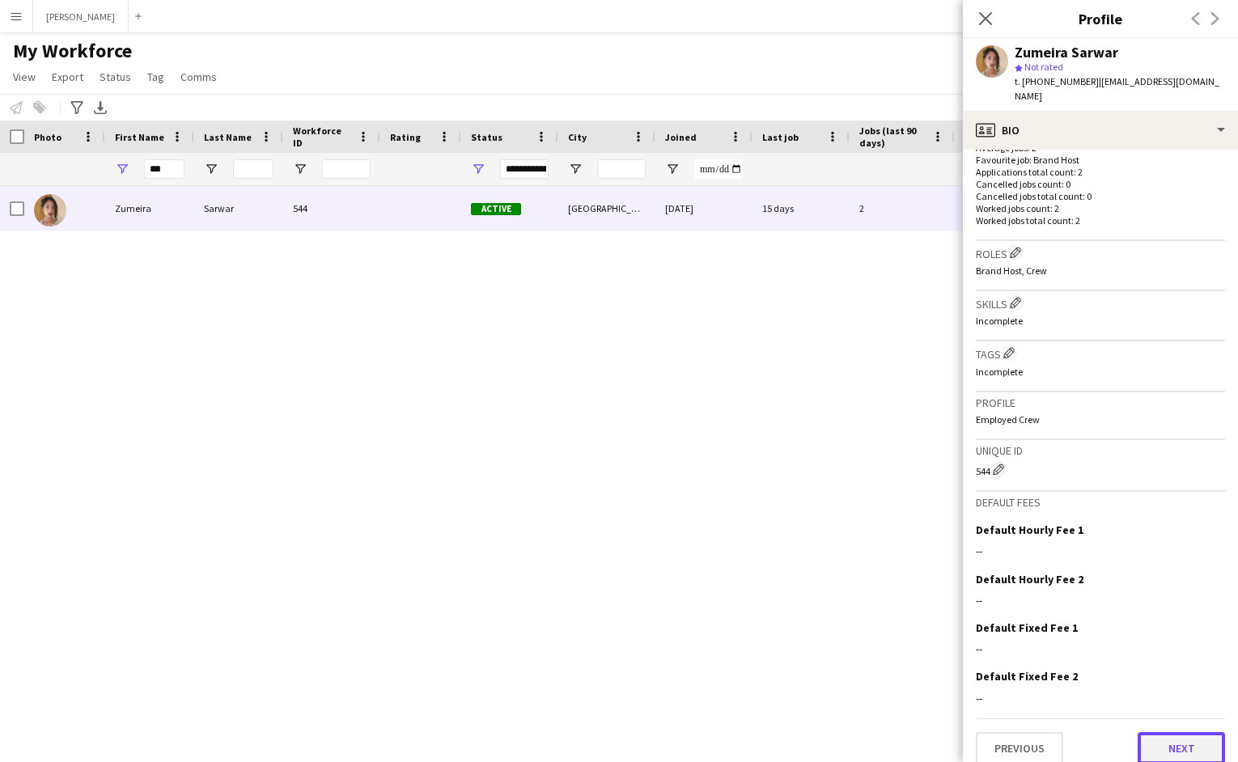
click at [1172, 732] on button "Next" at bounding box center [1181, 748] width 87 height 32
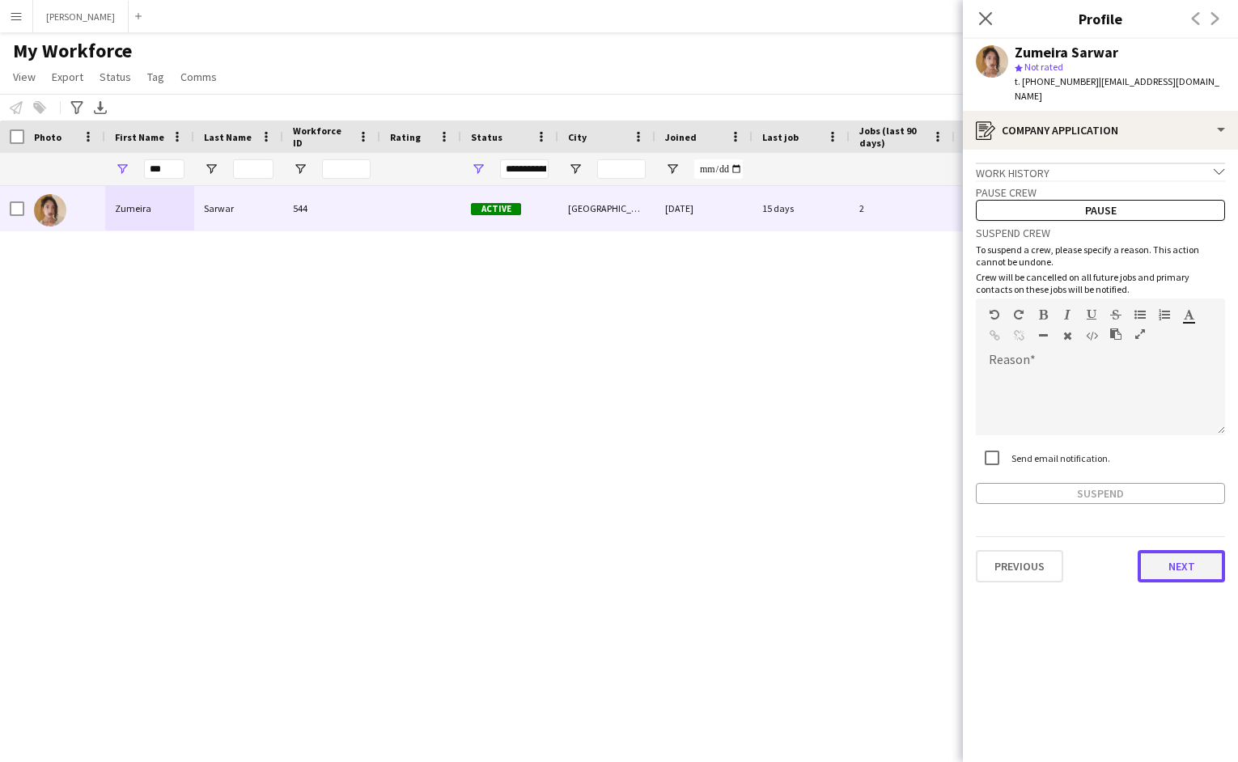
click at [1171, 550] on button "Next" at bounding box center [1181, 566] width 87 height 32
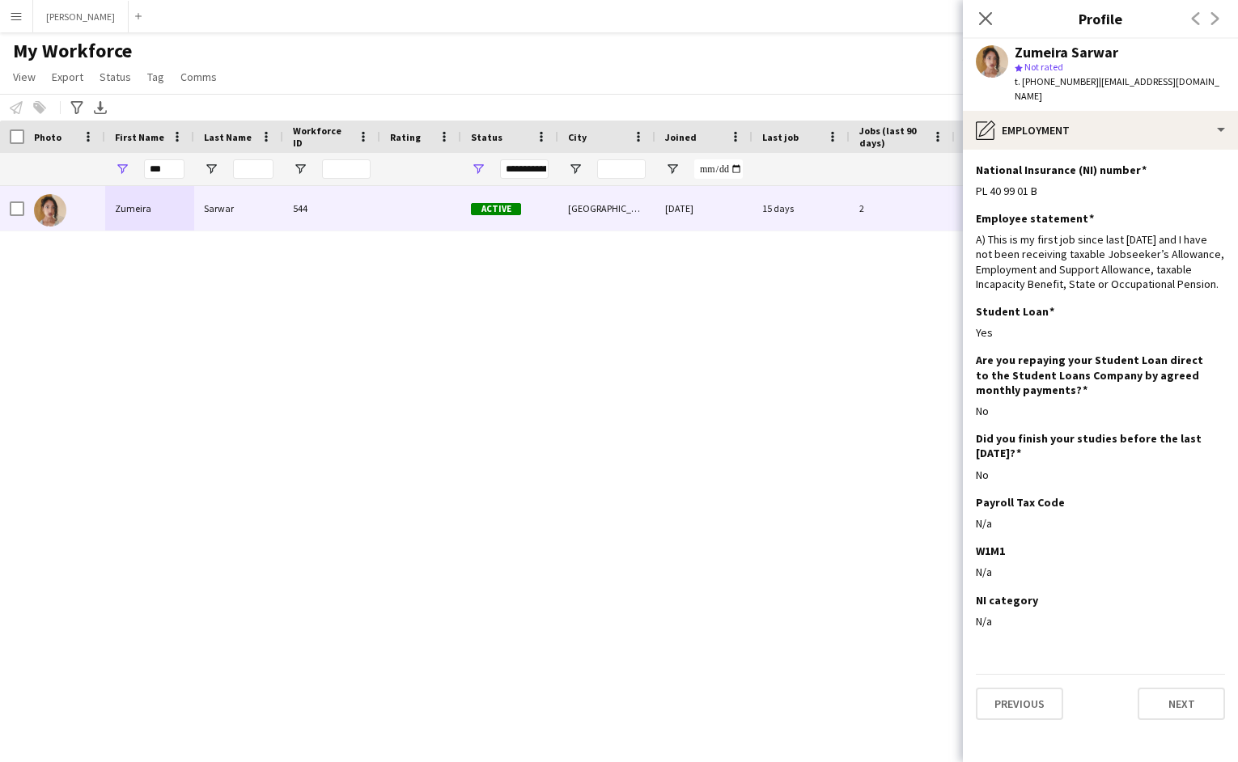
drag, startPoint x: 1042, startPoint y: 173, endPoint x: 974, endPoint y: 177, distance: 68.1
click at [974, 177] on app-section-data-types "National Insurance (NI) number Edit this field PL 40 99 01 B Employee statement…" at bounding box center [1100, 456] width 275 height 613
copy div "PL 40 99 01 B"
click at [1183, 695] on button "Next" at bounding box center [1181, 704] width 87 height 32
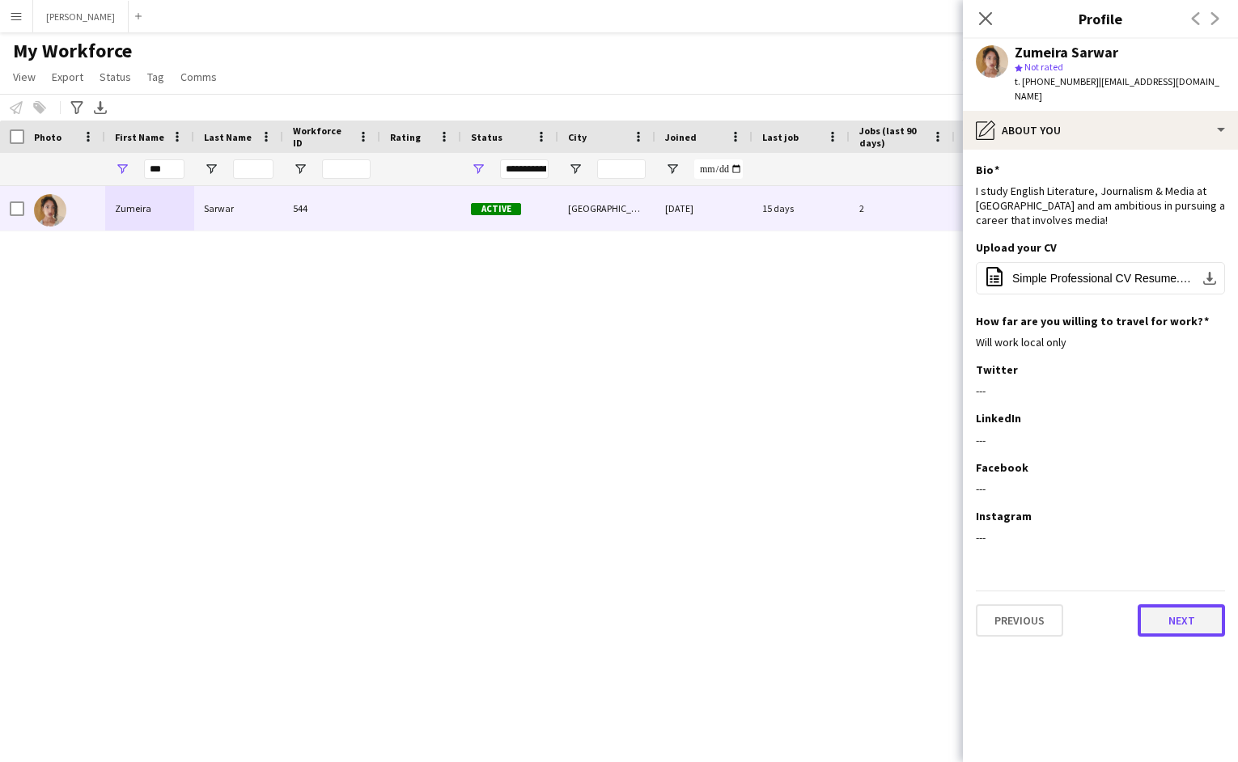
click at [1178, 620] on button "Next" at bounding box center [1181, 620] width 87 height 32
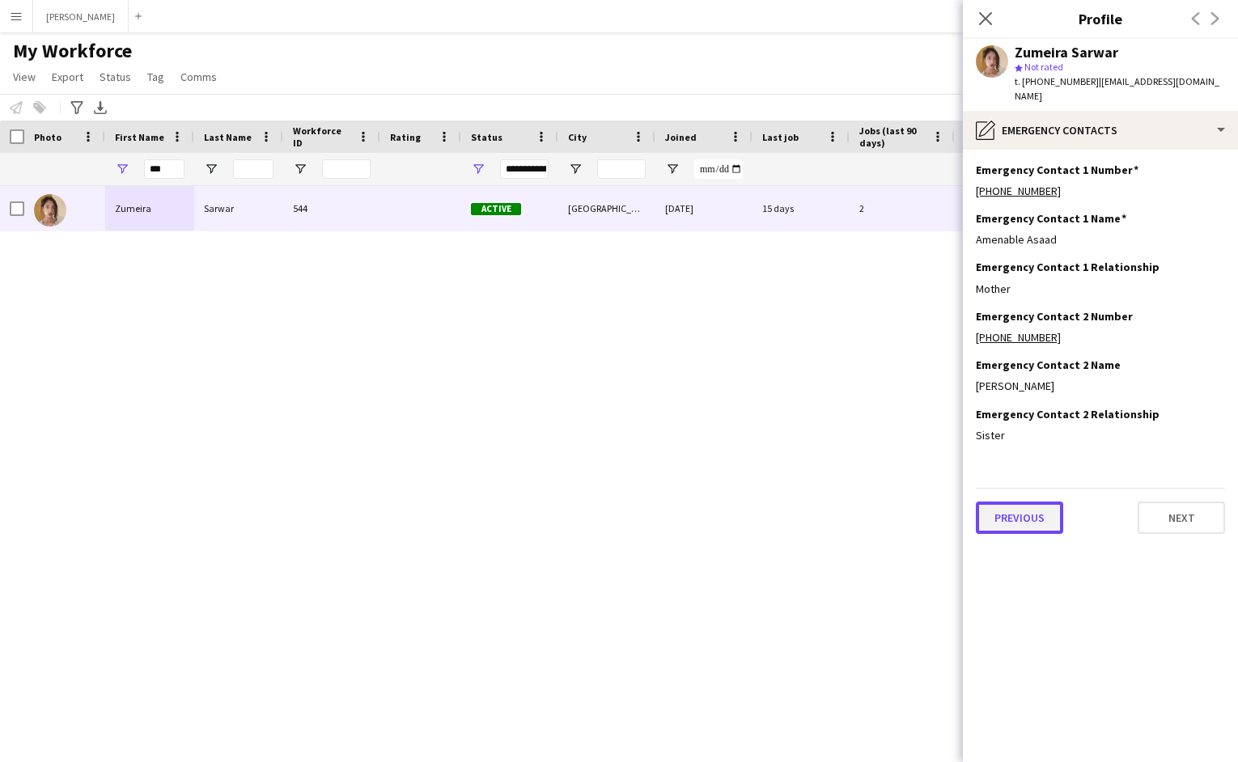
click at [1029, 502] on button "Previous" at bounding box center [1019, 518] width 87 height 32
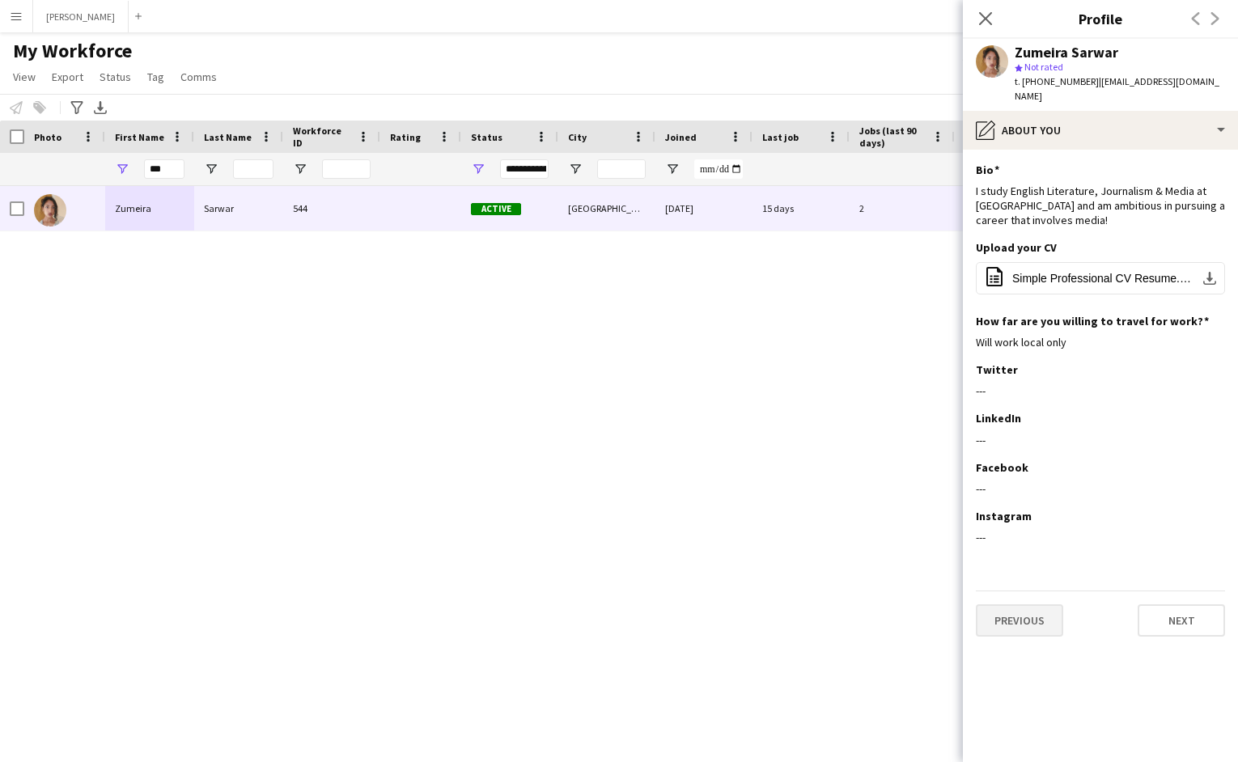
click at [1028, 617] on button "Previous" at bounding box center [1019, 620] width 87 height 32
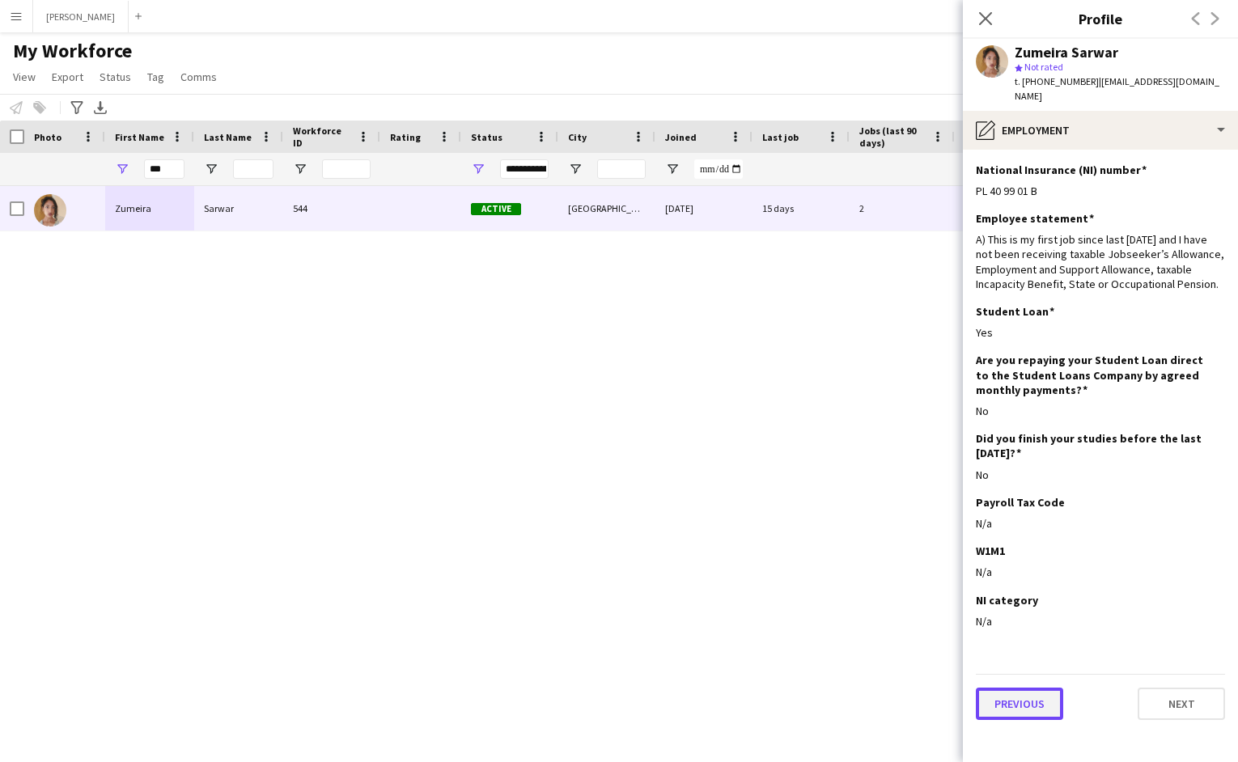
click at [1032, 688] on button "Previous" at bounding box center [1019, 704] width 87 height 32
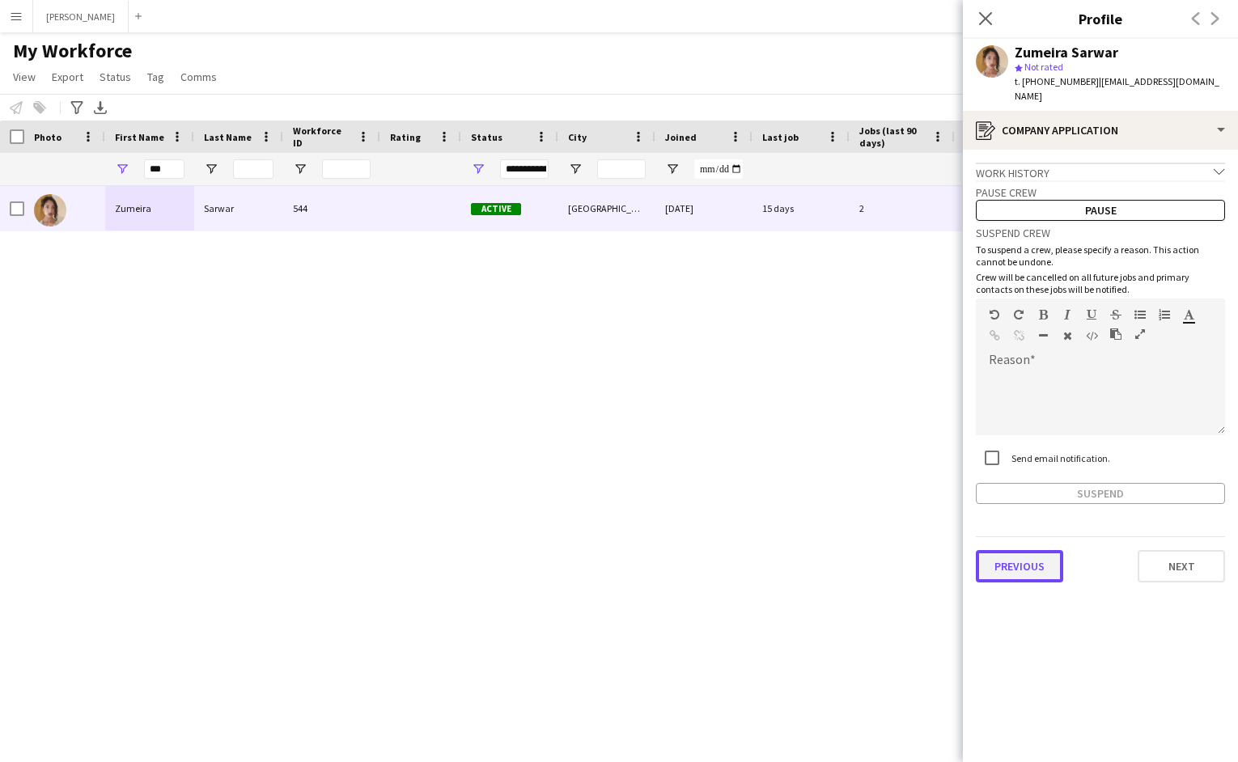
click at [1033, 550] on button "Previous" at bounding box center [1019, 566] width 87 height 32
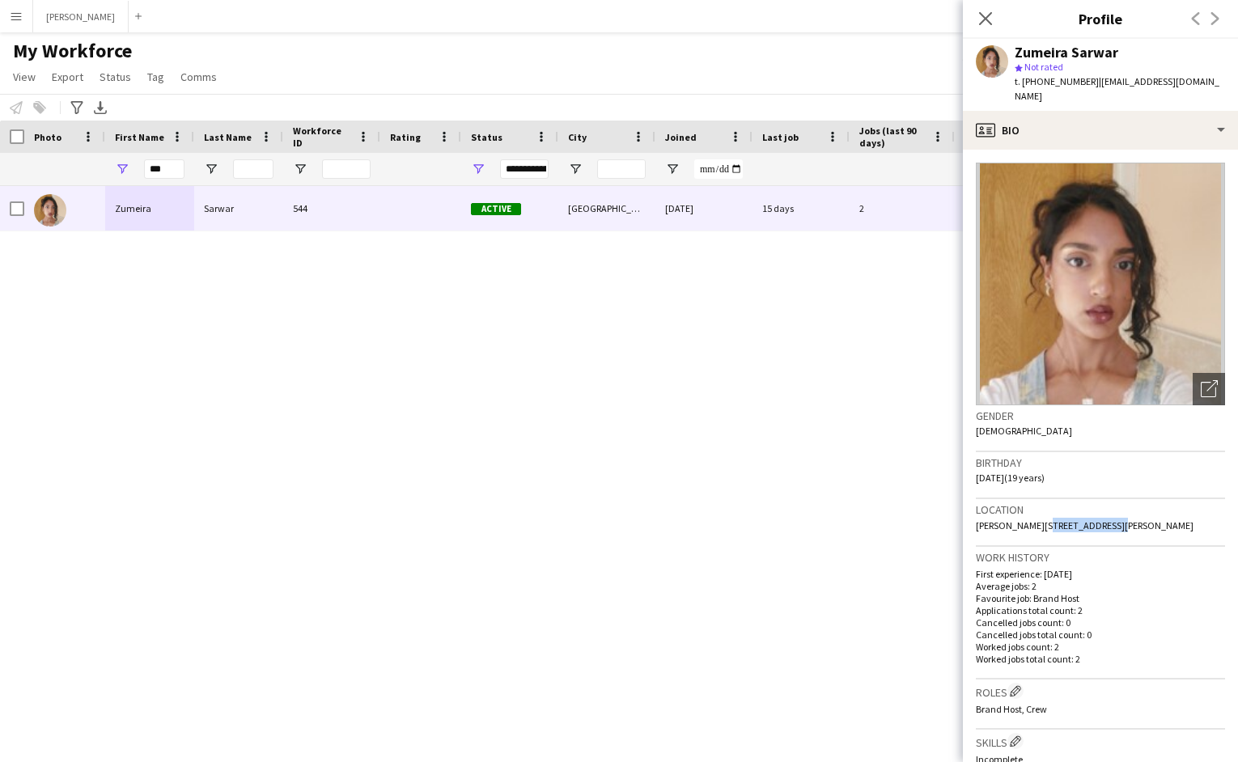
drag, startPoint x: 1083, startPoint y: 507, endPoint x: 1028, endPoint y: 506, distance: 55.0
click at [1028, 520] on span "[PERSON_NAME][STREET_ADDRESS][PERSON_NAME]" at bounding box center [1085, 526] width 218 height 12
copy span "[STREET_ADDRESS][PERSON_NAME]"
drag, startPoint x: 1145, startPoint y: 507, endPoint x: 1118, endPoint y: 507, distance: 26.7
click at [1118, 520] on span "[PERSON_NAME][STREET_ADDRESS][PERSON_NAME]" at bounding box center [1085, 526] width 218 height 12
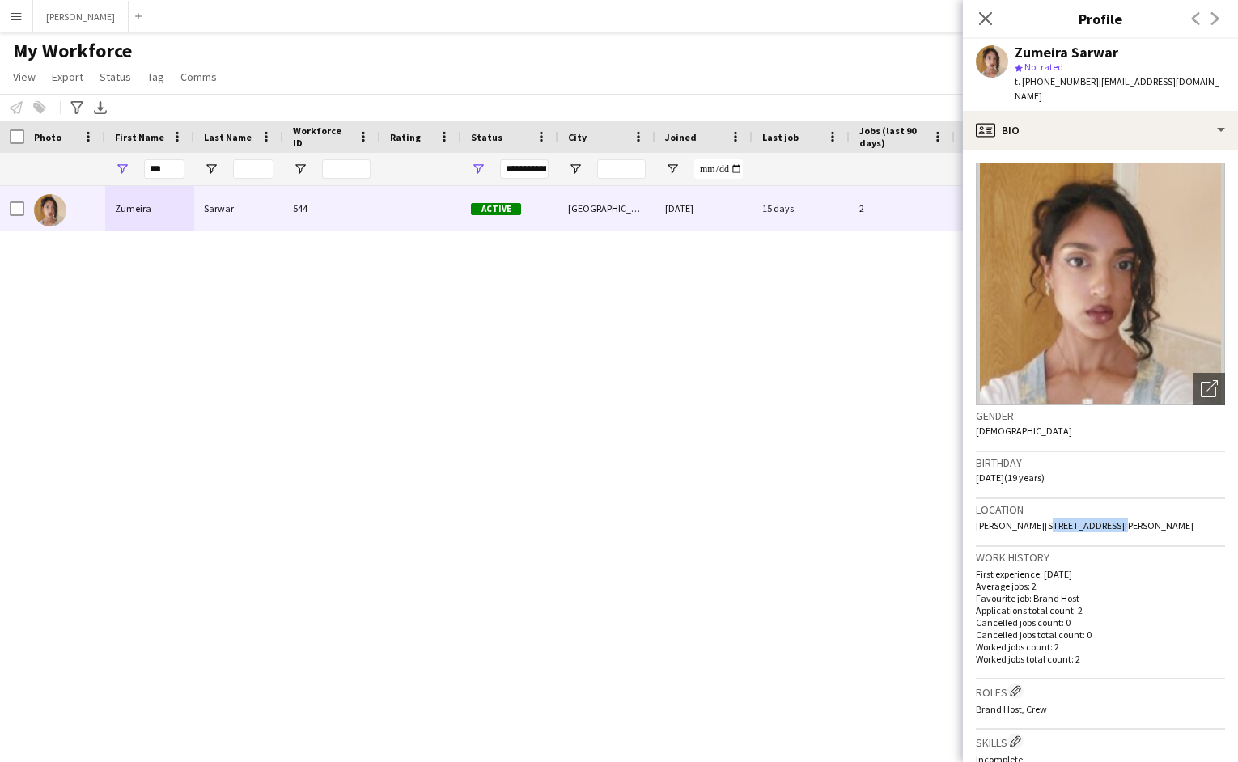
copy span "[GEOGRAPHIC_DATA],"
click at [1189, 510] on div "Location [PERSON_NAME][STREET_ADDRESS][PERSON_NAME]" at bounding box center [1100, 522] width 249 height 47
drag, startPoint x: 1185, startPoint y: 509, endPoint x: 1150, endPoint y: 508, distance: 35.6
click at [1150, 508] on div "Location [PERSON_NAME][STREET_ADDRESS][PERSON_NAME]" at bounding box center [1100, 522] width 249 height 47
copy span "CF10 5LB"
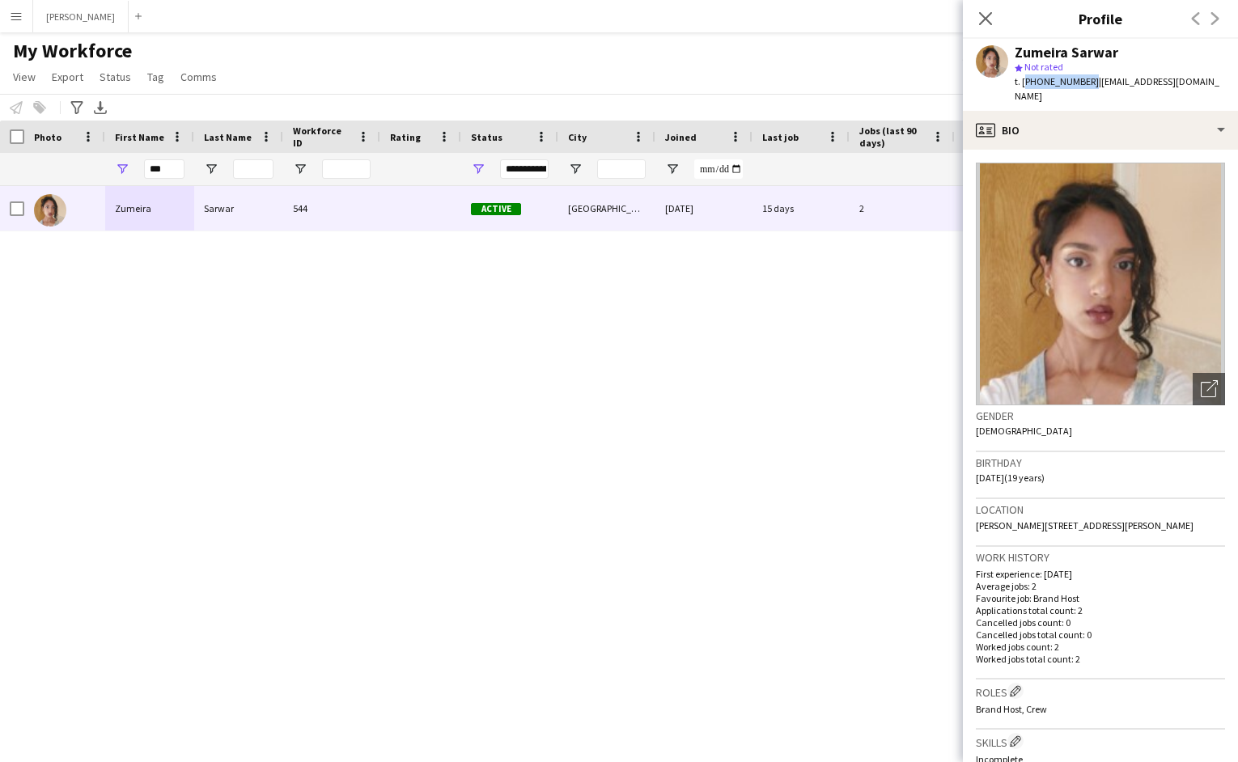
drag, startPoint x: 1085, startPoint y: 80, endPoint x: 1024, endPoint y: 81, distance: 60.7
click at [1024, 81] on span "t. [PHONE_NUMBER]" at bounding box center [1057, 81] width 84 height 12
copy span "[PHONE_NUMBER]"
drag, startPoint x: 1206, startPoint y: 81, endPoint x: 1092, endPoint y: 78, distance: 113.3
click at [1092, 78] on div "Zumeira Sarwar star Not rated t. [PHONE_NUMBER] | [EMAIL_ADDRESS][DOMAIN_NAME]" at bounding box center [1100, 75] width 275 height 72
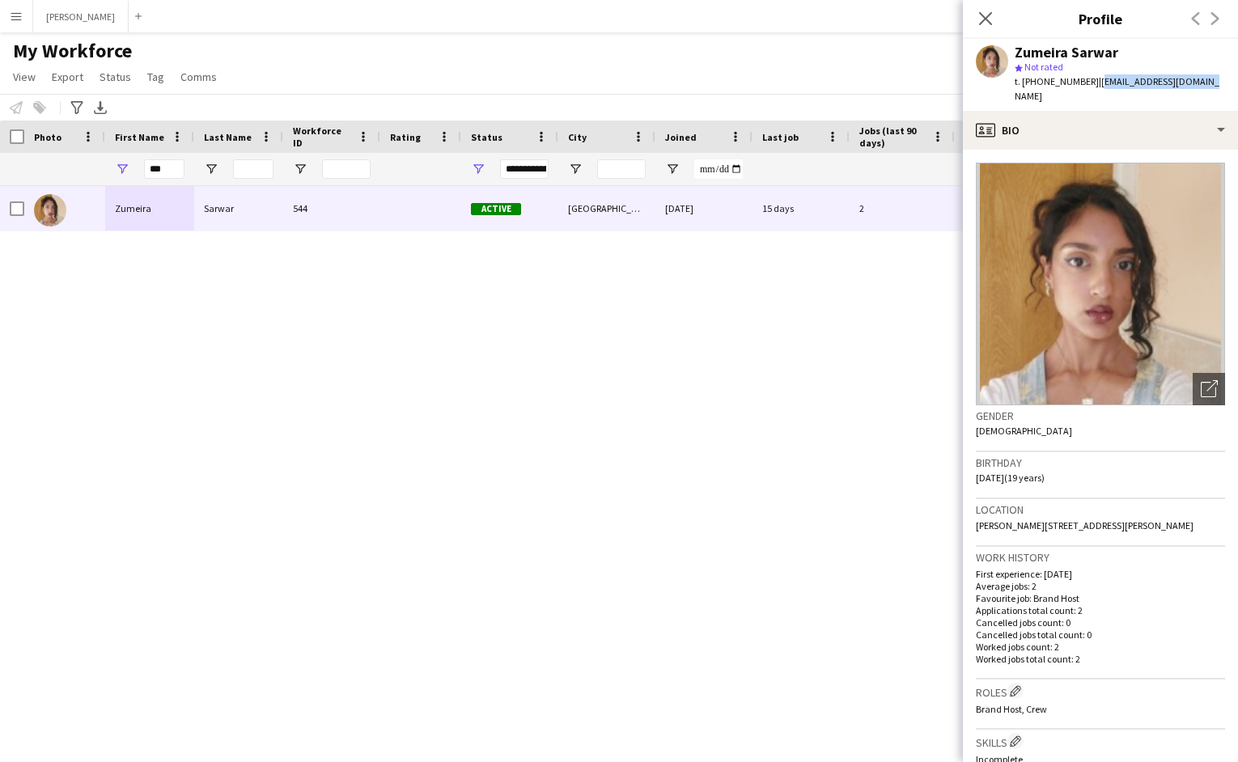
copy span "[EMAIL_ADDRESS][DOMAIN_NAME]"
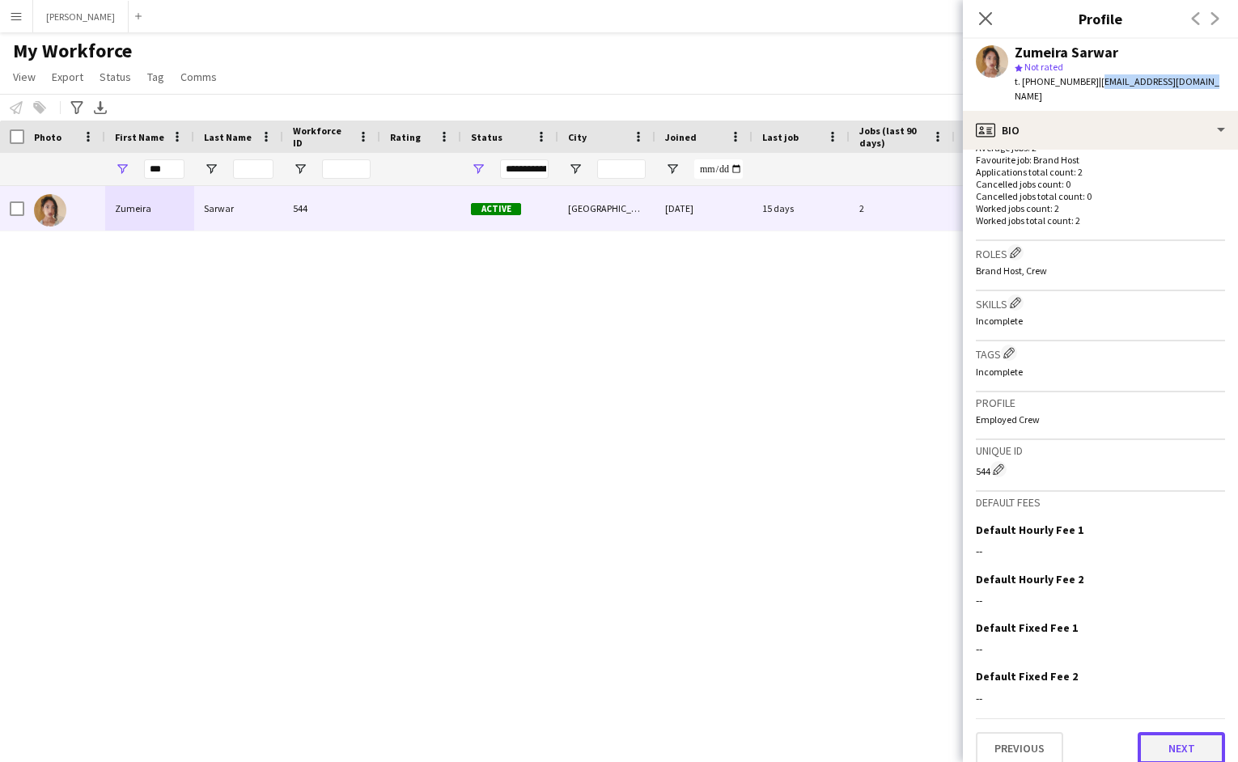
click at [1196, 737] on button "Next" at bounding box center [1181, 748] width 87 height 32
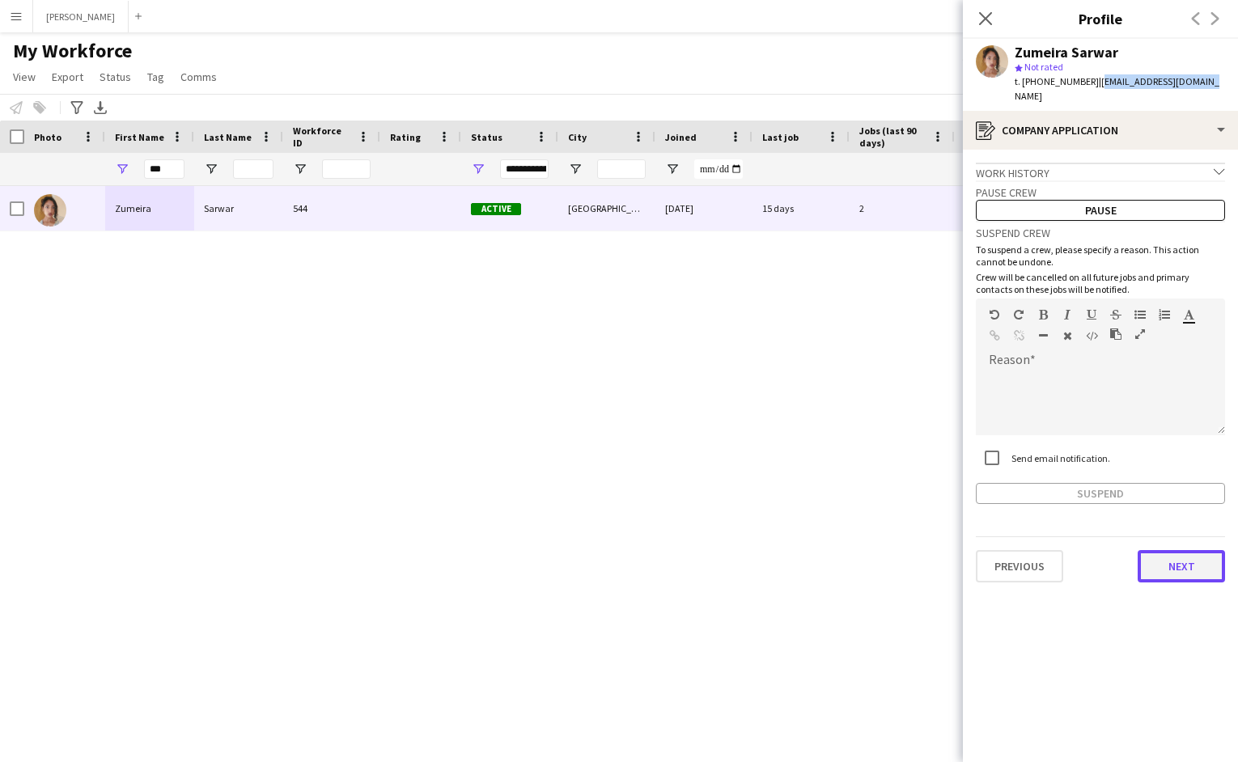
click at [1181, 553] on button "Next" at bounding box center [1181, 566] width 87 height 32
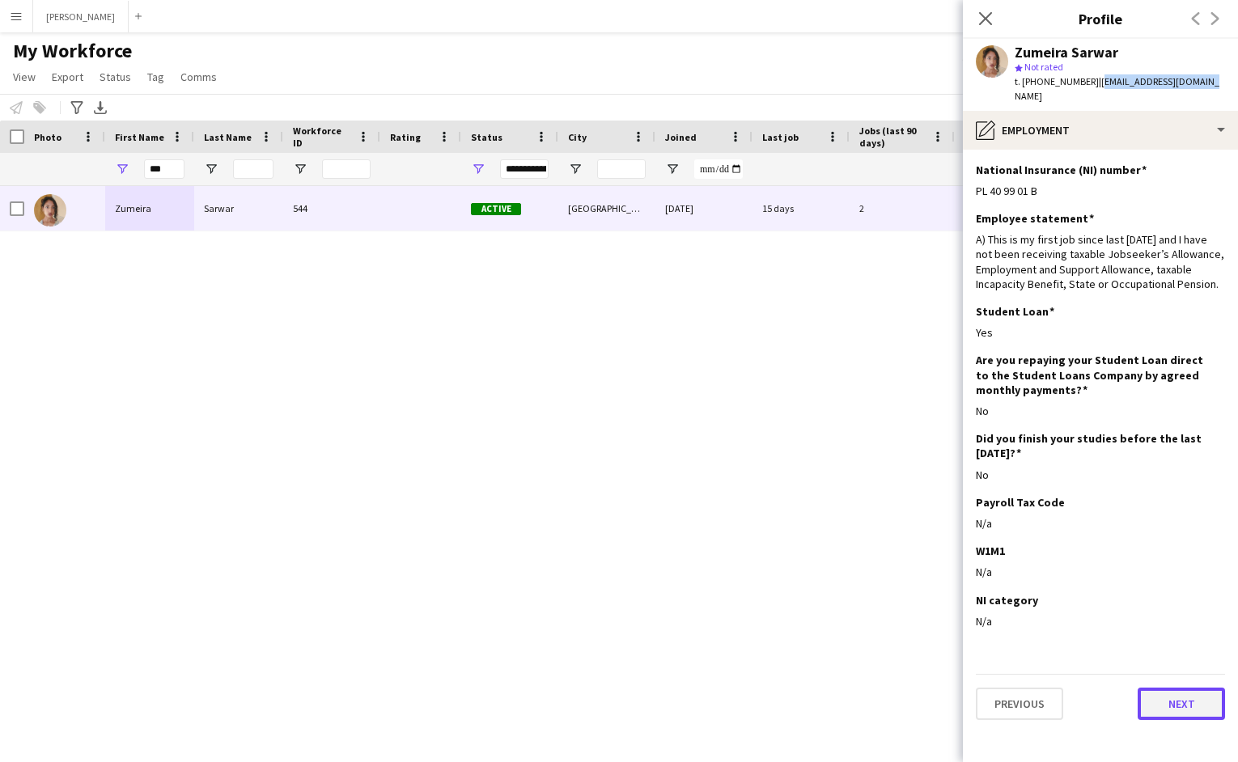
click at [1173, 688] on button "Next" at bounding box center [1181, 704] width 87 height 32
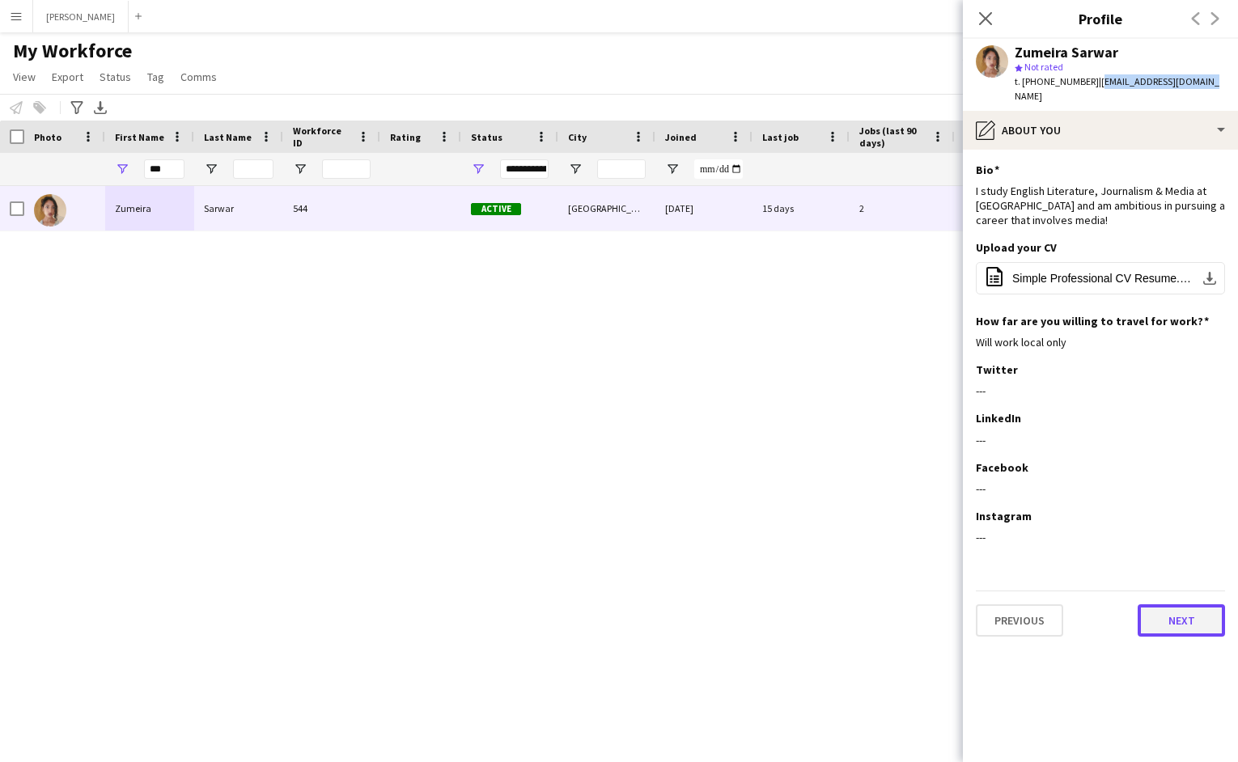
click at [1186, 604] on button "Next" at bounding box center [1181, 620] width 87 height 32
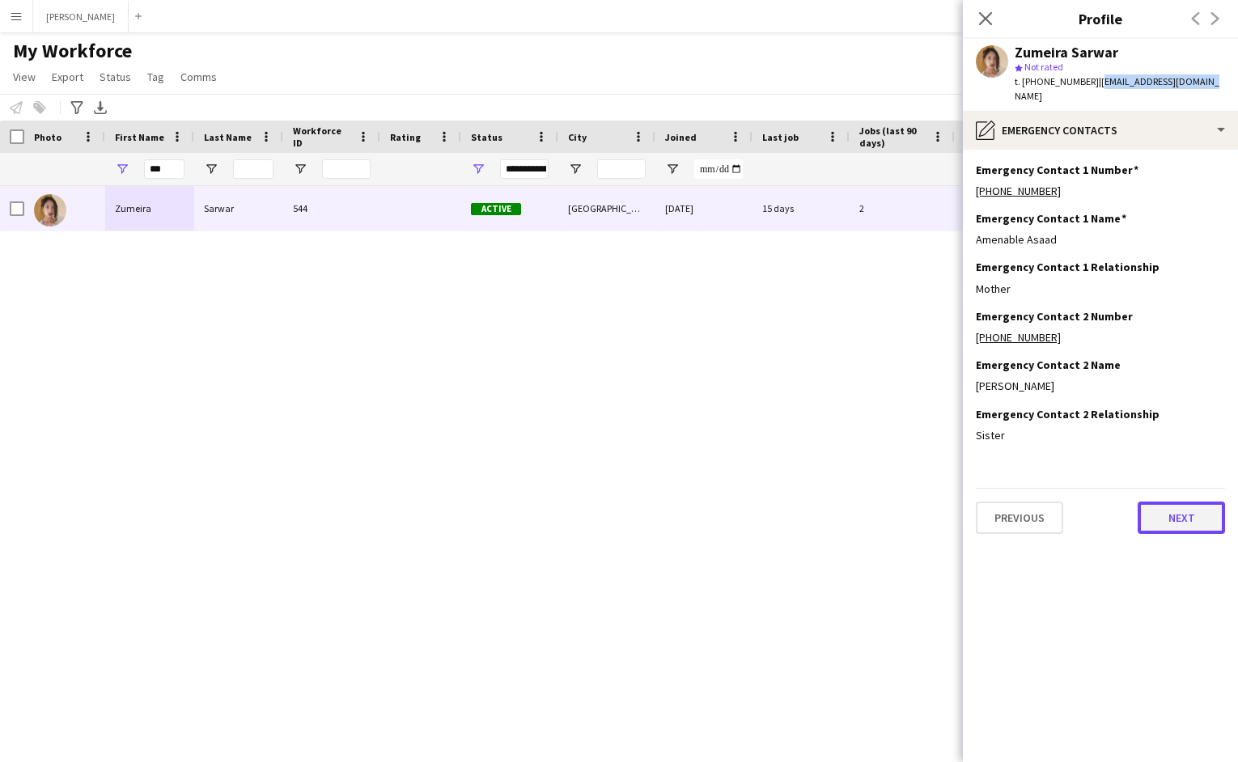
click at [1177, 502] on button "Next" at bounding box center [1181, 518] width 87 height 32
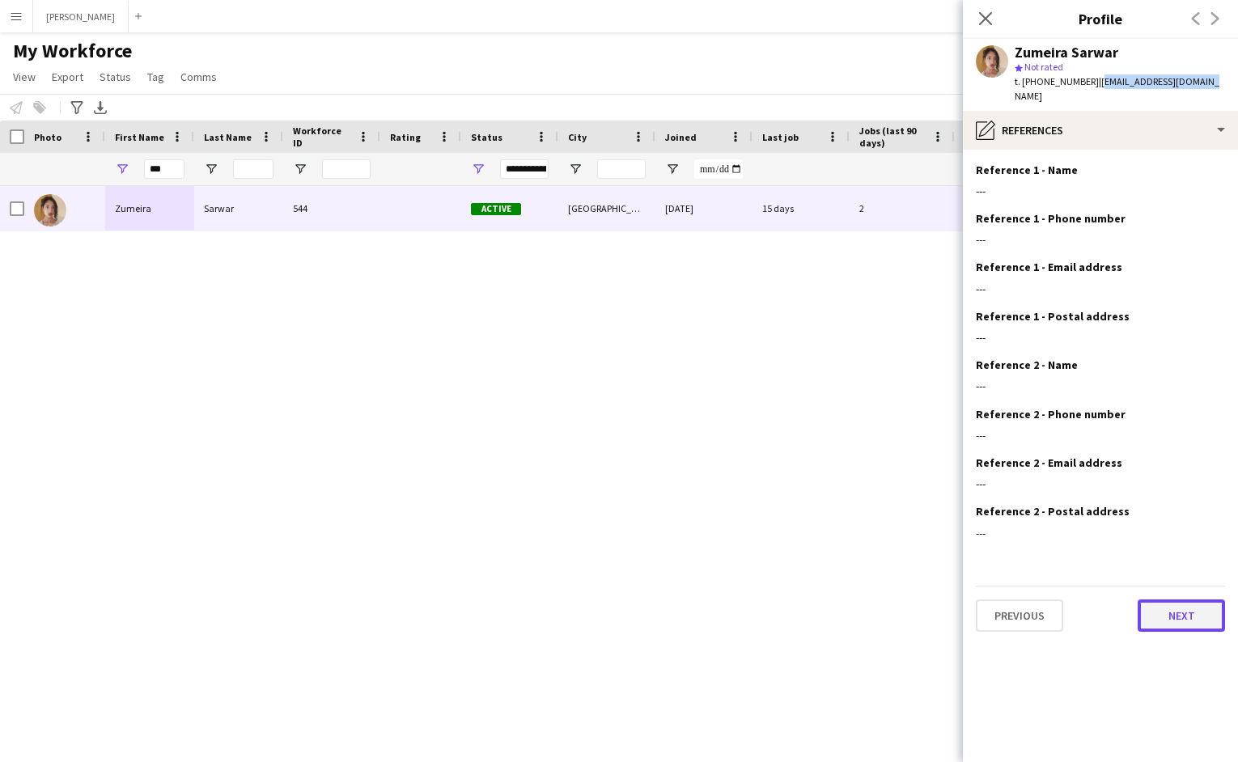
click at [1172, 600] on button "Next" at bounding box center [1181, 616] width 87 height 32
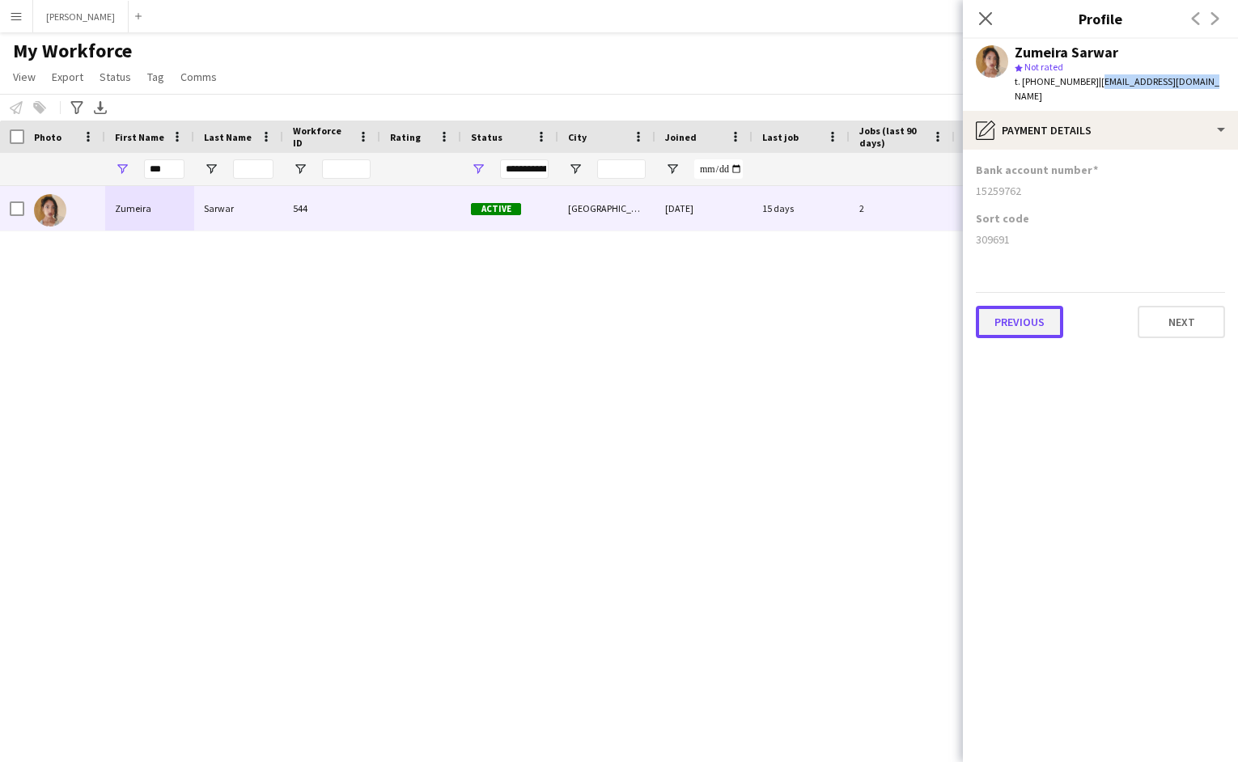
click at [1044, 306] on button "Previous" at bounding box center [1019, 322] width 87 height 32
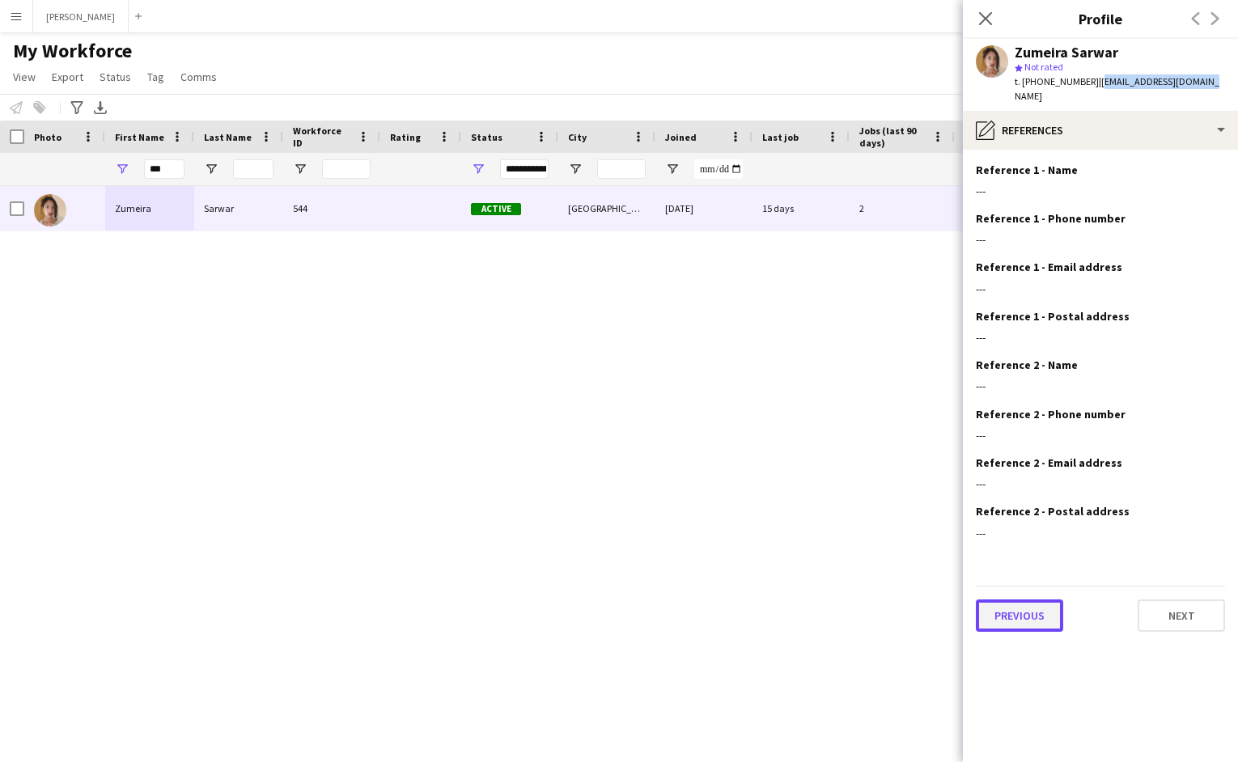
click at [1041, 600] on button "Previous" at bounding box center [1019, 616] width 87 height 32
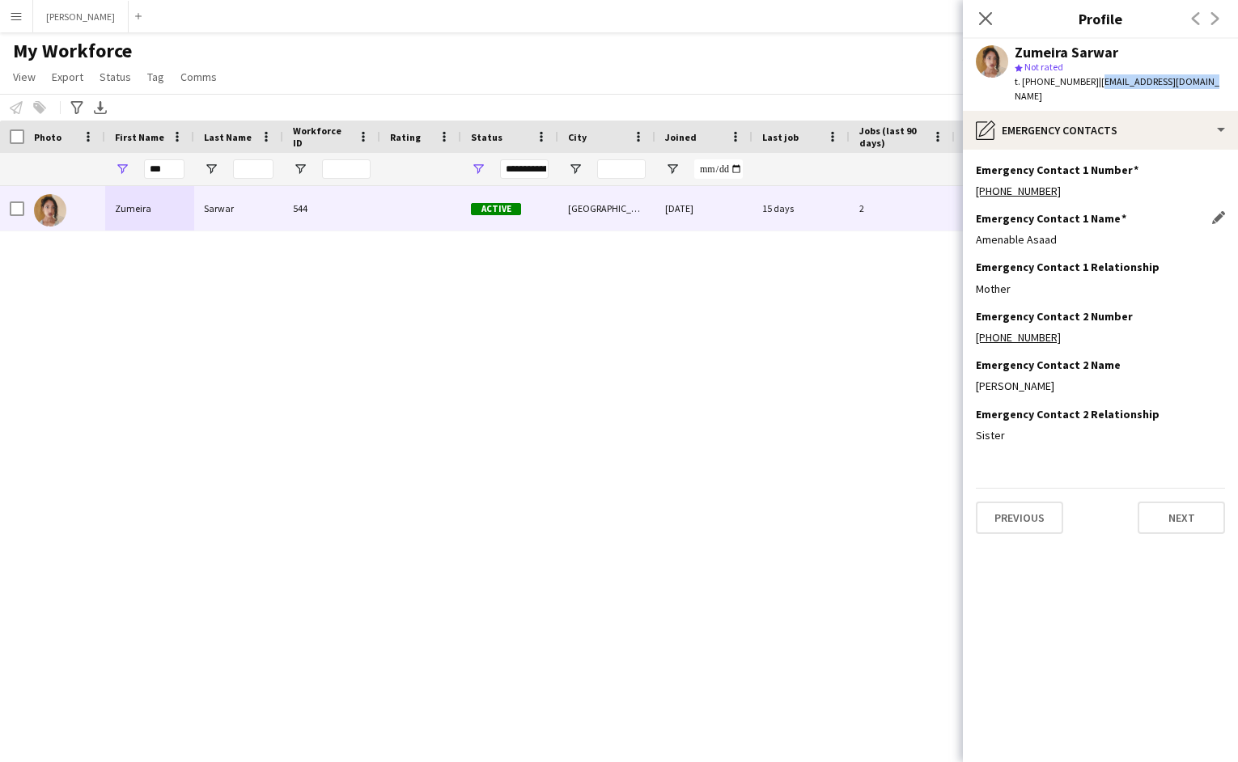
drag, startPoint x: 1058, startPoint y: 222, endPoint x: 976, endPoint y: 224, distance: 82.6
click at [976, 232] on div "Amenable Asaad" at bounding box center [1100, 239] width 249 height 15
copy div "Amenable Asaad"
drag, startPoint x: 1020, startPoint y: 273, endPoint x: 971, endPoint y: 272, distance: 48.6
click at [971, 272] on app-section-data-types "Emergency Contact 1 Number Edit this field [PHONE_NUMBER] Emergency Contact 1 N…" at bounding box center [1100, 456] width 275 height 613
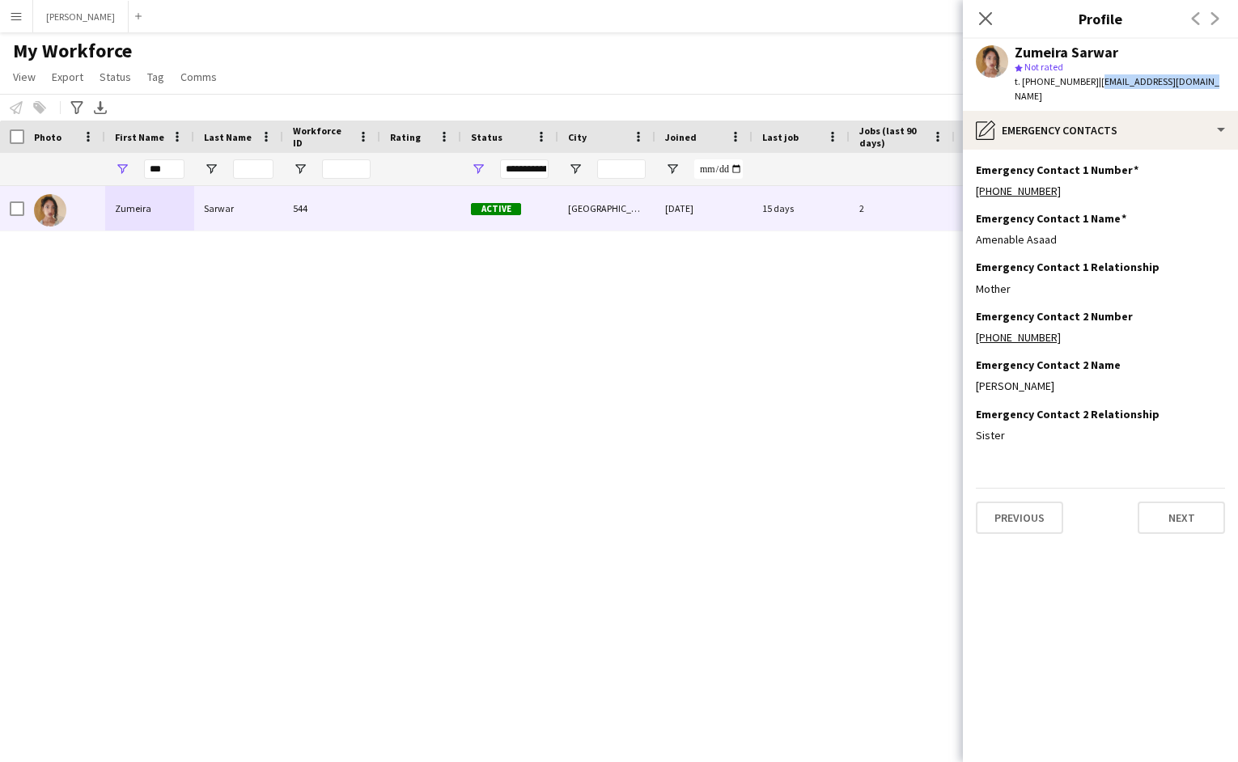
copy div "Mother"
click at [1085, 163] on div "Emergency Contact 1 Number Edit this field [PHONE_NUMBER]" at bounding box center [1100, 187] width 249 height 49
drag, startPoint x: 1060, startPoint y: 176, endPoint x: 974, endPoint y: 176, distance: 85.8
click at [974, 176] on app-section-data-types "Emergency Contact 1 Number Edit this field [PHONE_NUMBER] Emergency Contact 1 N…" at bounding box center [1100, 456] width 275 height 613
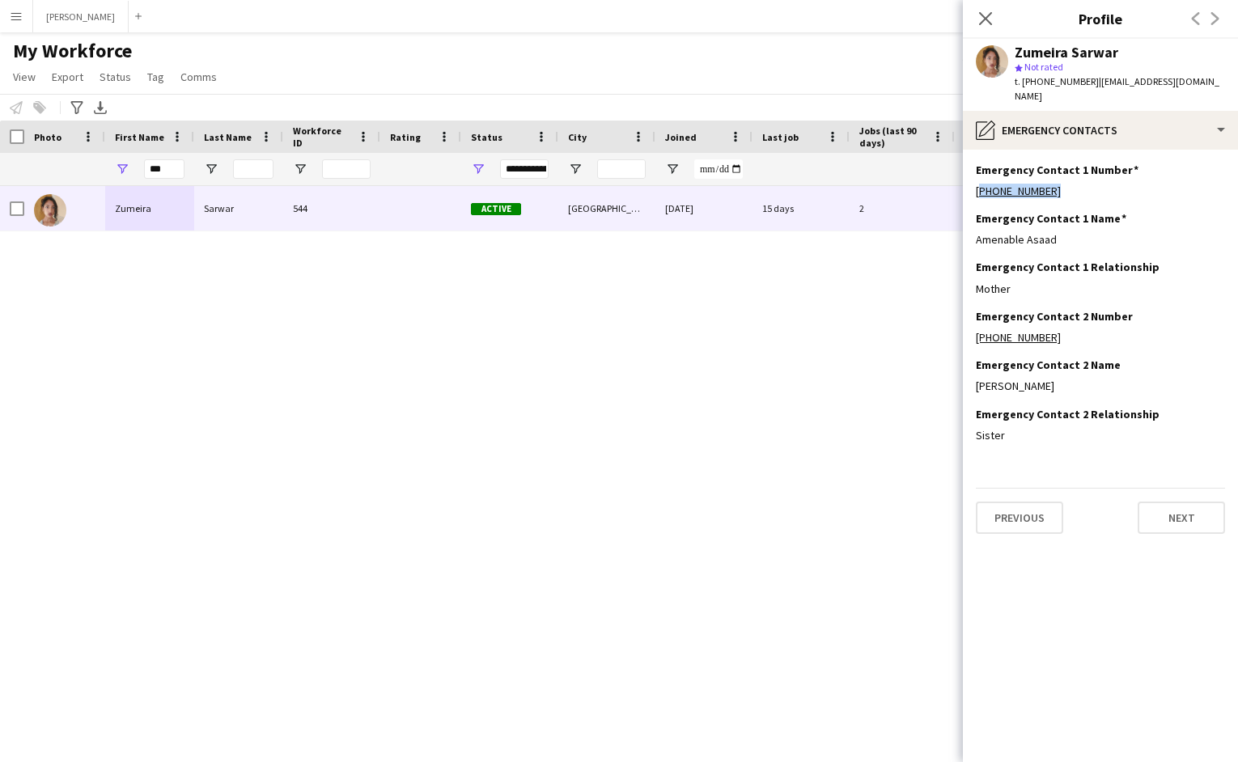
copy link "[PHONE_NUMBER]"
click at [1018, 503] on button "Previous" at bounding box center [1019, 518] width 87 height 32
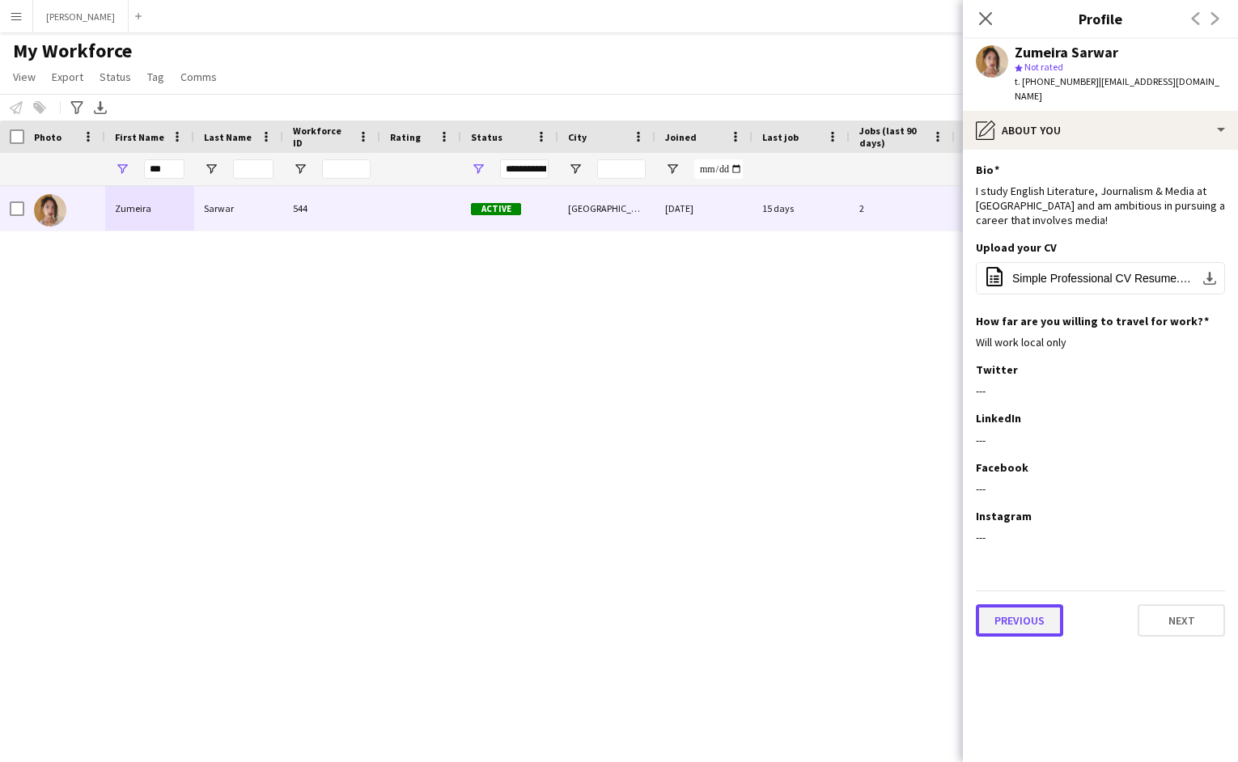
click at [1023, 606] on button "Previous" at bounding box center [1019, 620] width 87 height 32
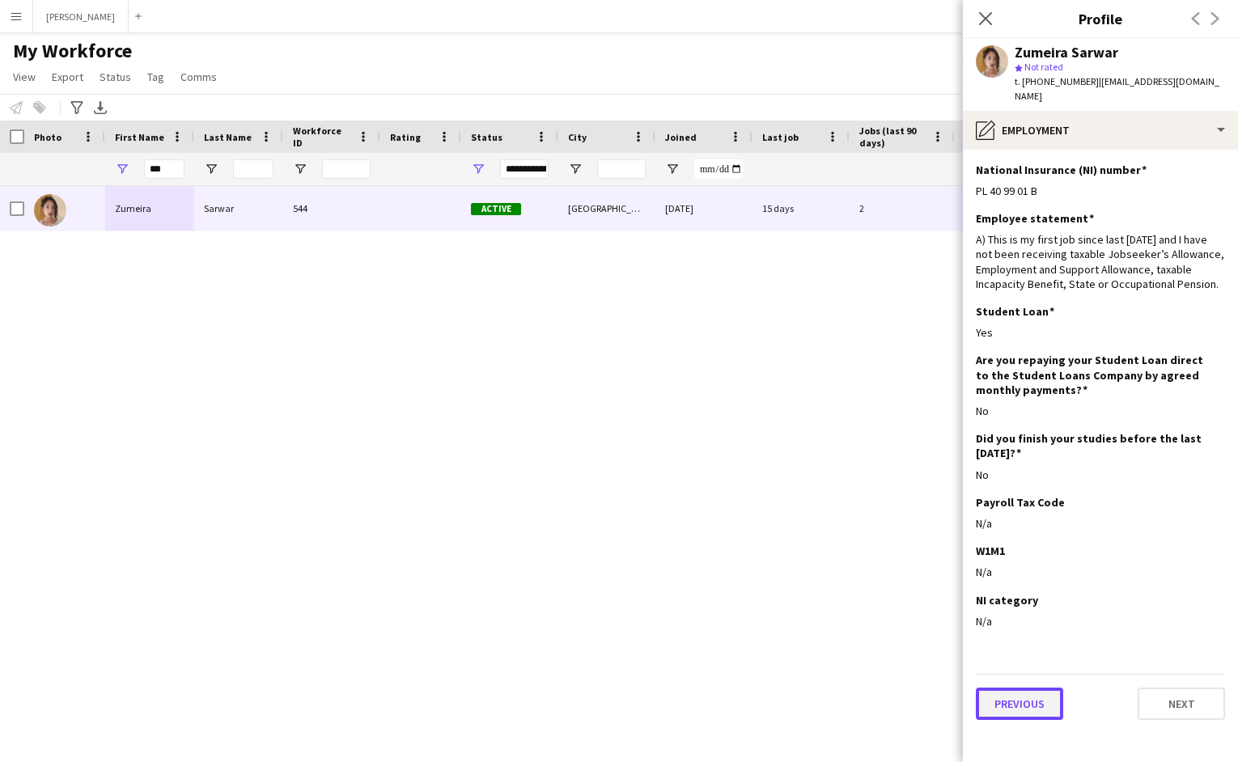
click at [998, 692] on button "Previous" at bounding box center [1019, 704] width 87 height 32
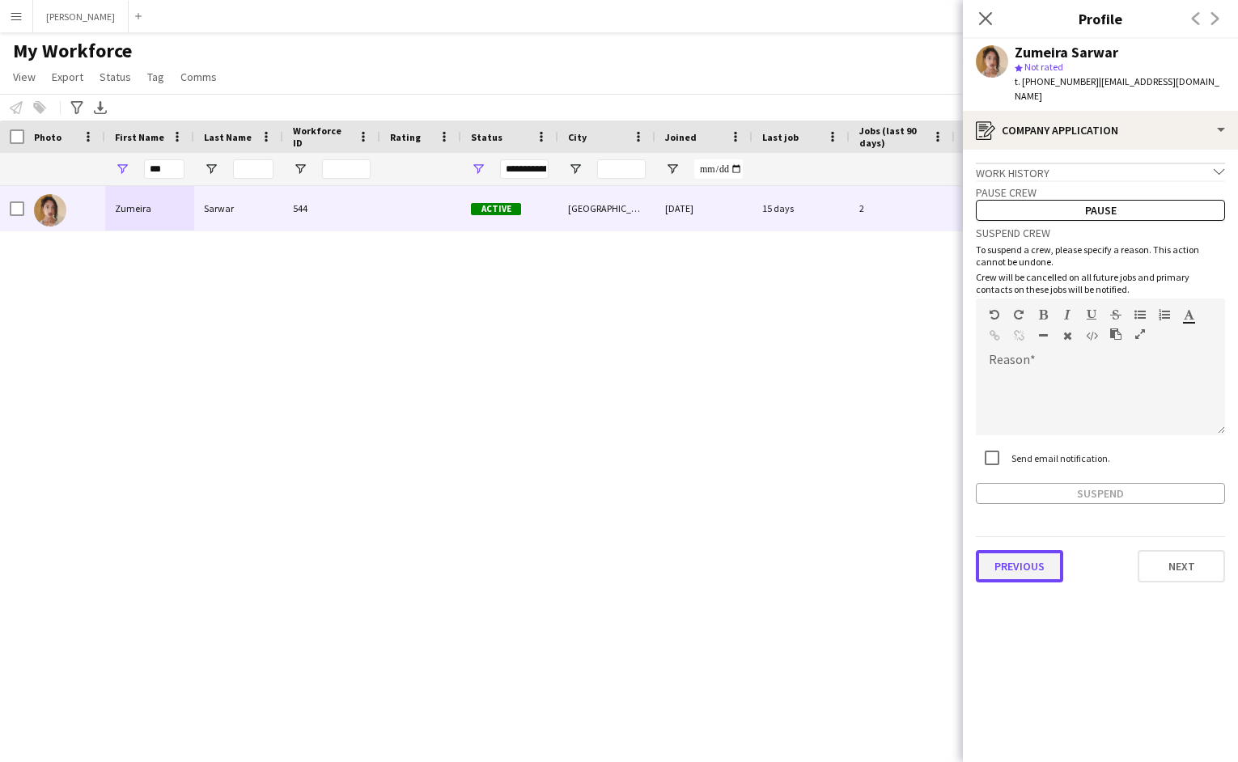
click at [1033, 553] on button "Previous" at bounding box center [1019, 566] width 87 height 32
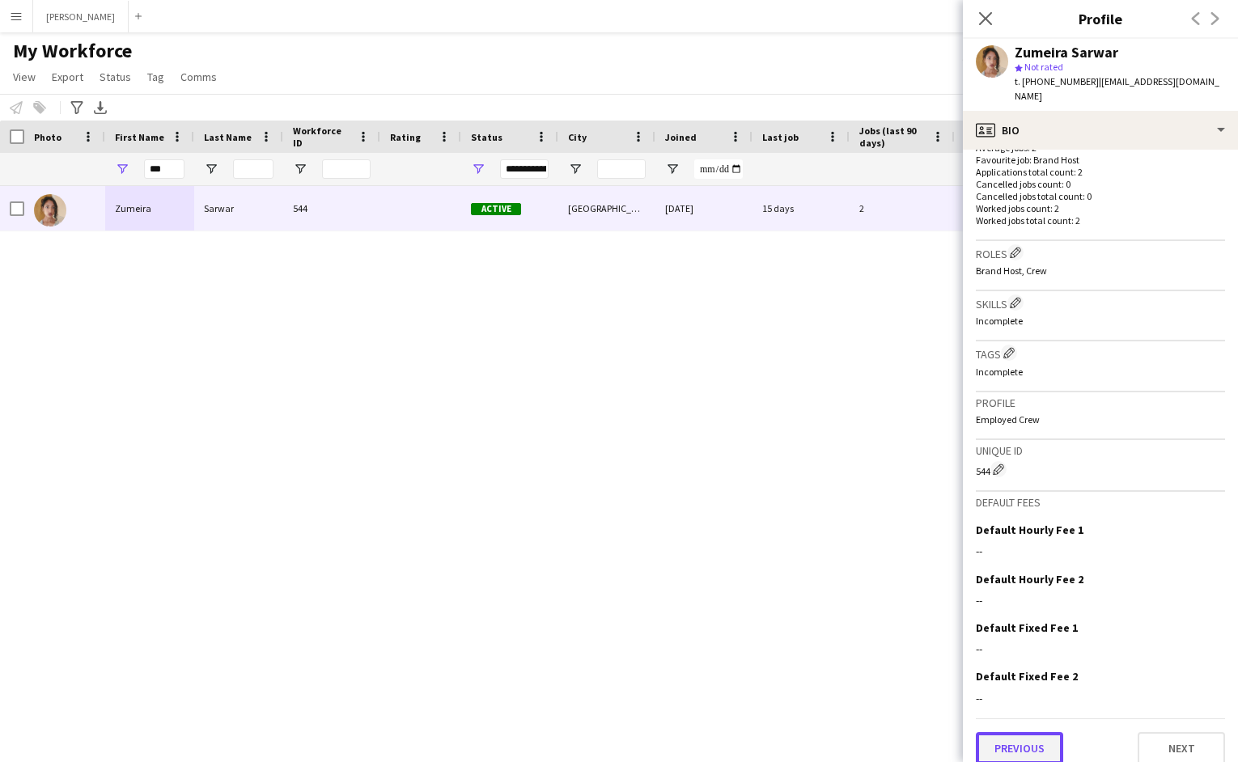
click at [1037, 733] on button "Previous" at bounding box center [1019, 748] width 87 height 32
